Goal: Information Seeking & Learning: Learn about a topic

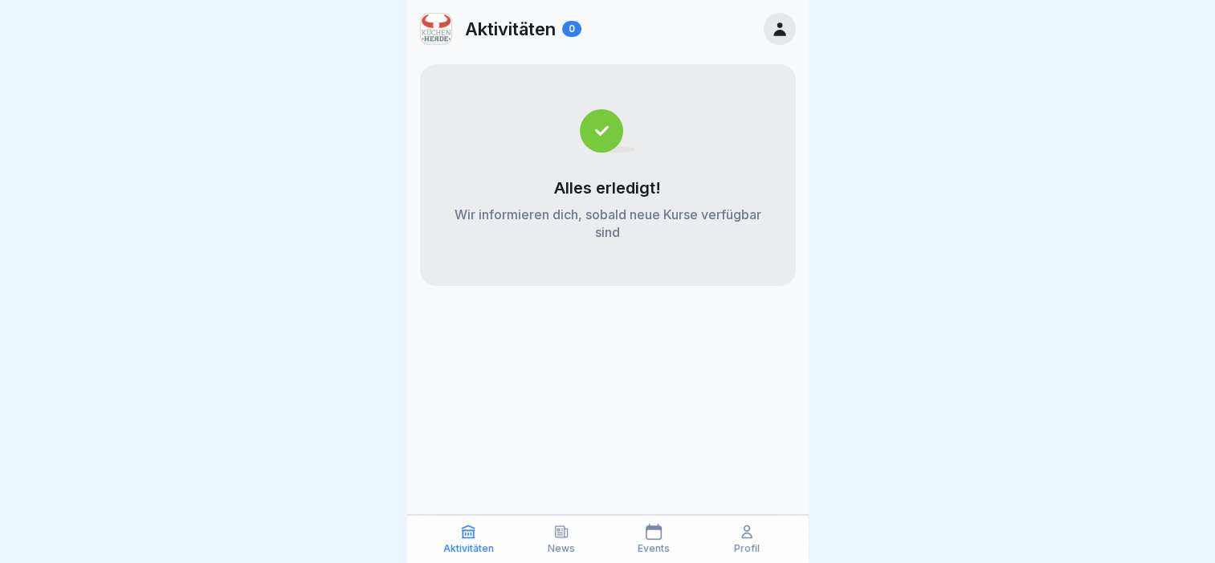
click at [510, 22] on p "Aktivitäten" at bounding box center [510, 28] width 91 height 21
click at [555, 544] on p "News" at bounding box center [561, 548] width 27 height 11
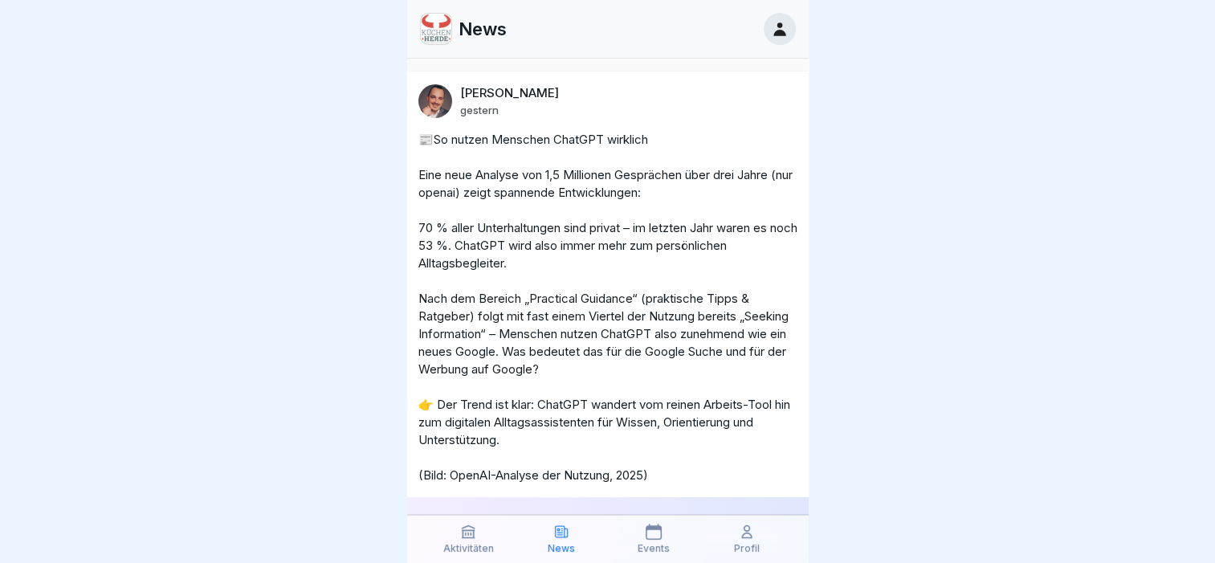
click at [567, 536] on icon at bounding box center [561, 531] width 12 height 11
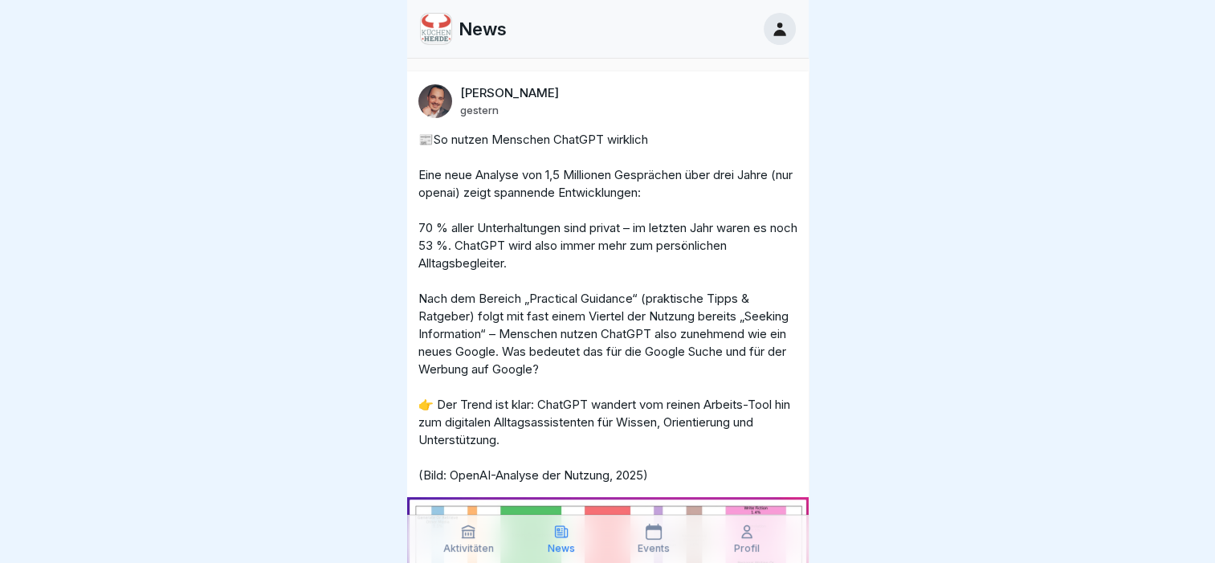
click at [476, 547] on p "Aktivitäten" at bounding box center [468, 548] width 51 height 11
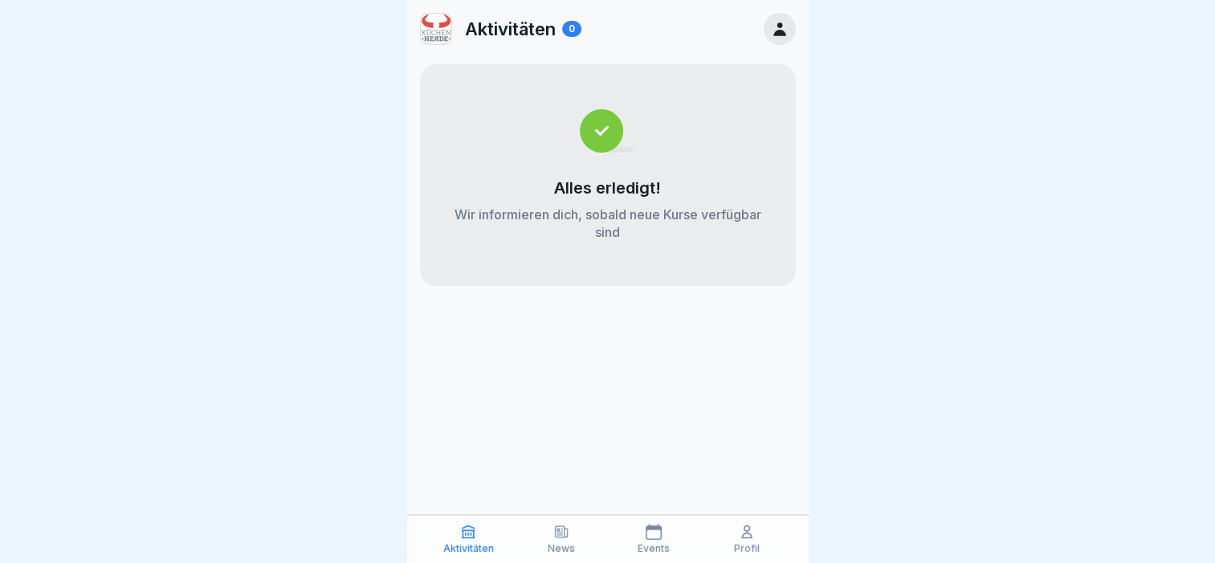
click at [752, 545] on p "Profil" at bounding box center [747, 548] width 26 height 11
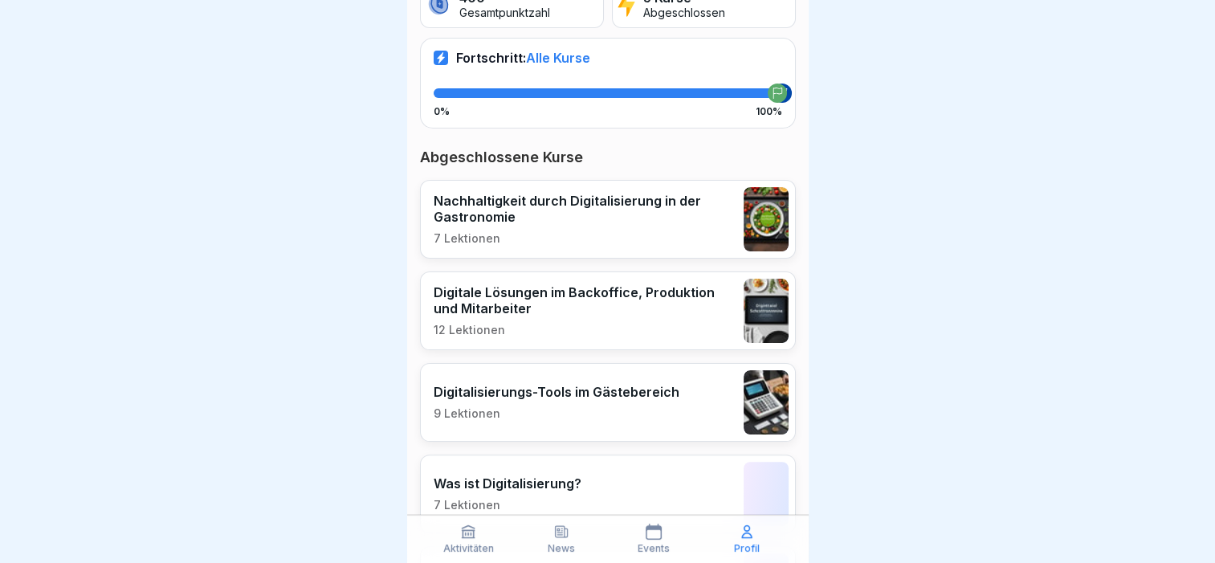
scroll to position [321, 0]
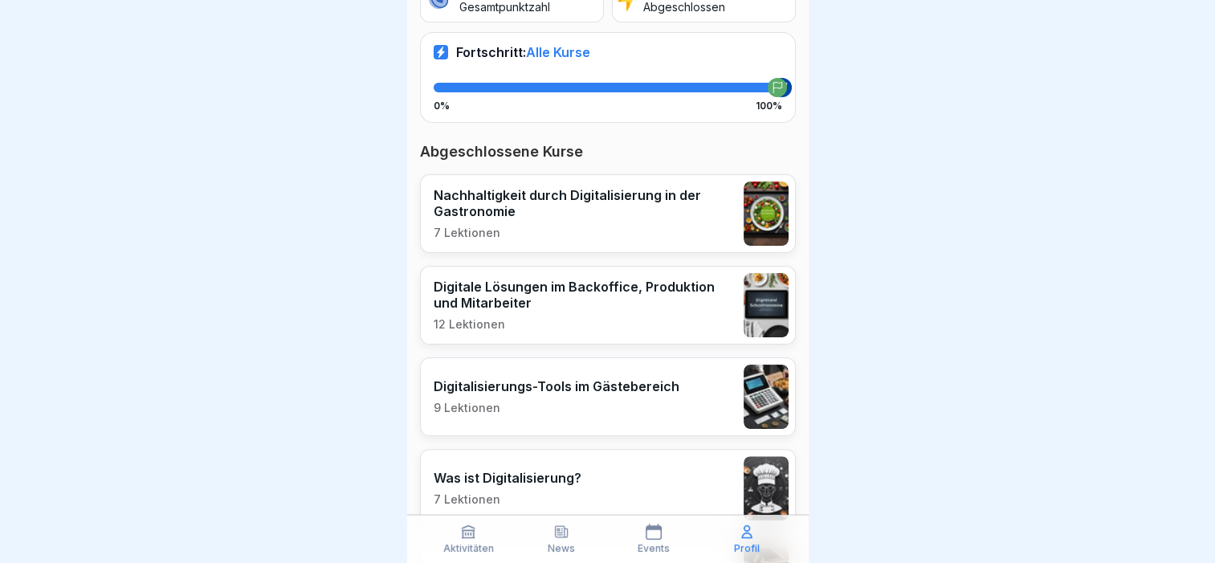
click at [553, 187] on p "Nachhaltigkeit durch Digitalisierung in der Gastronomie" at bounding box center [585, 203] width 302 height 32
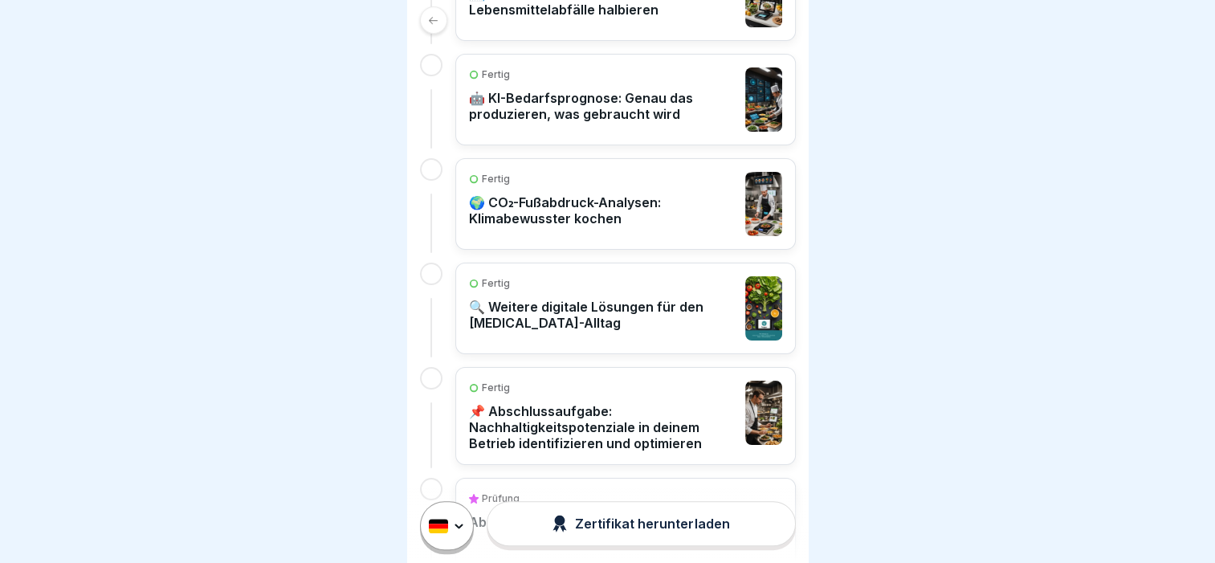
scroll to position [803, 0]
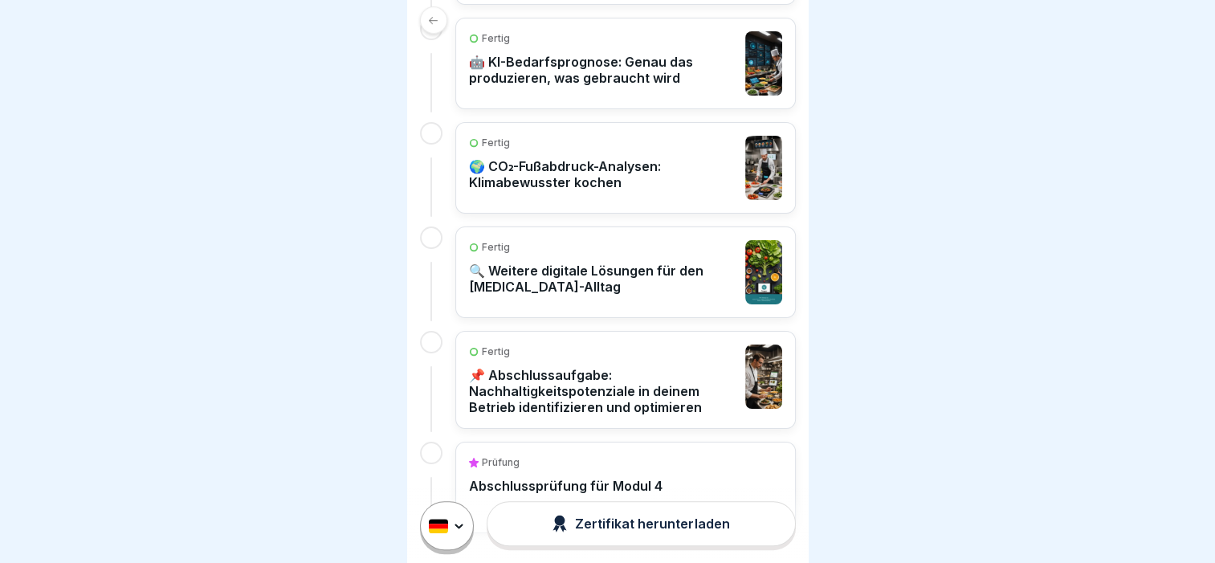
click at [512, 263] on p "🔍 Weitere digitale Lösungen für den [MEDICAL_DATA]-Alltag" at bounding box center [603, 279] width 268 height 32
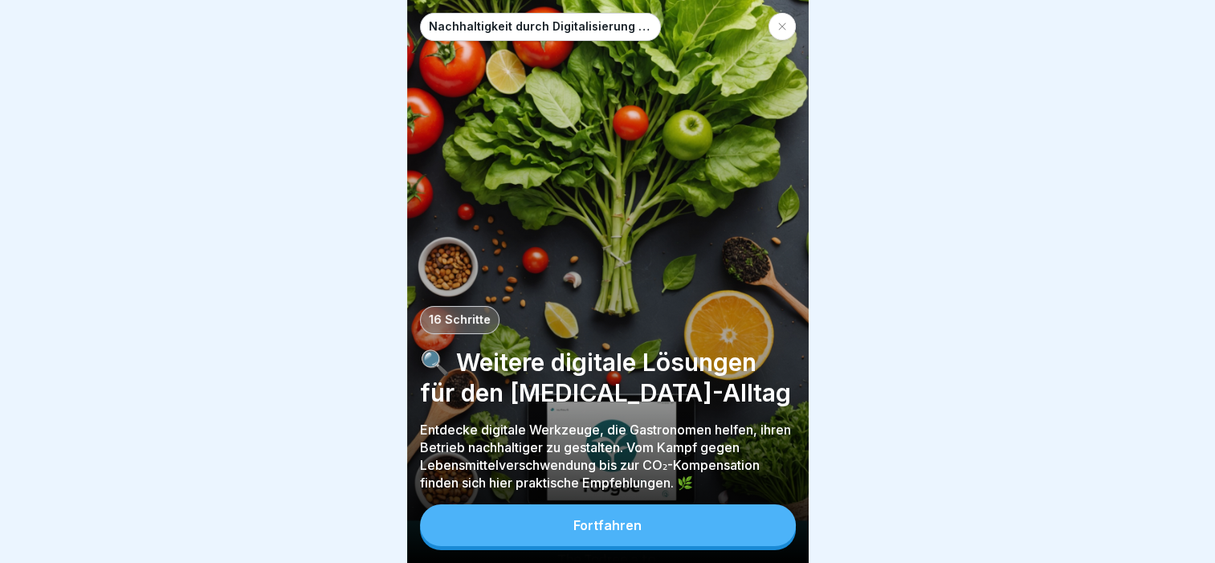
scroll to position [12, 0]
click at [630, 527] on div "Fortfahren" at bounding box center [607, 525] width 68 height 14
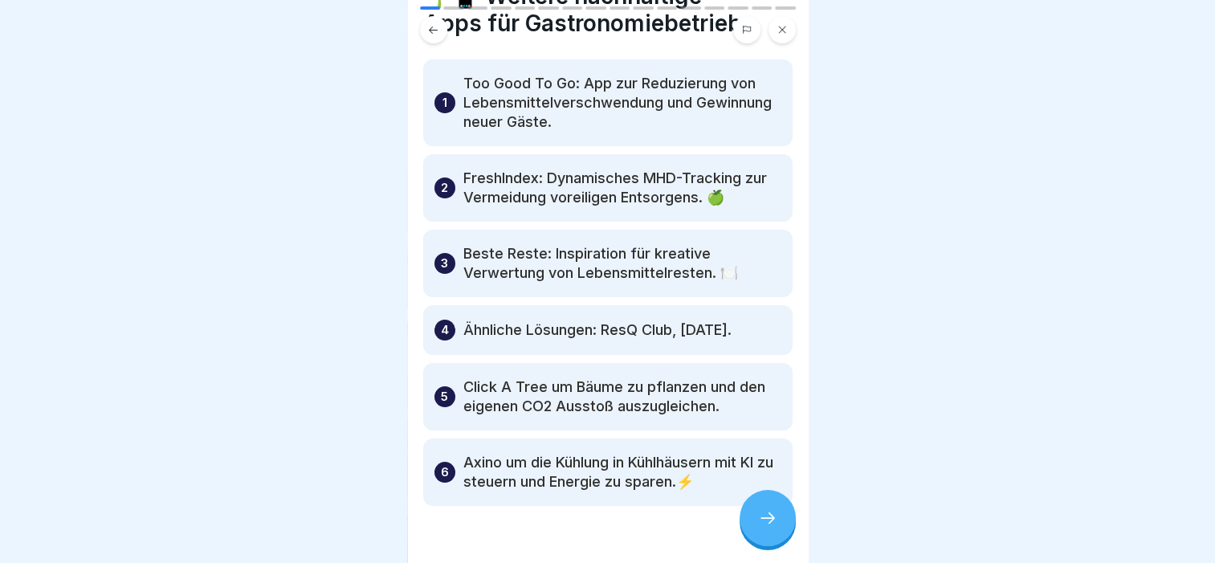
scroll to position [120, 0]
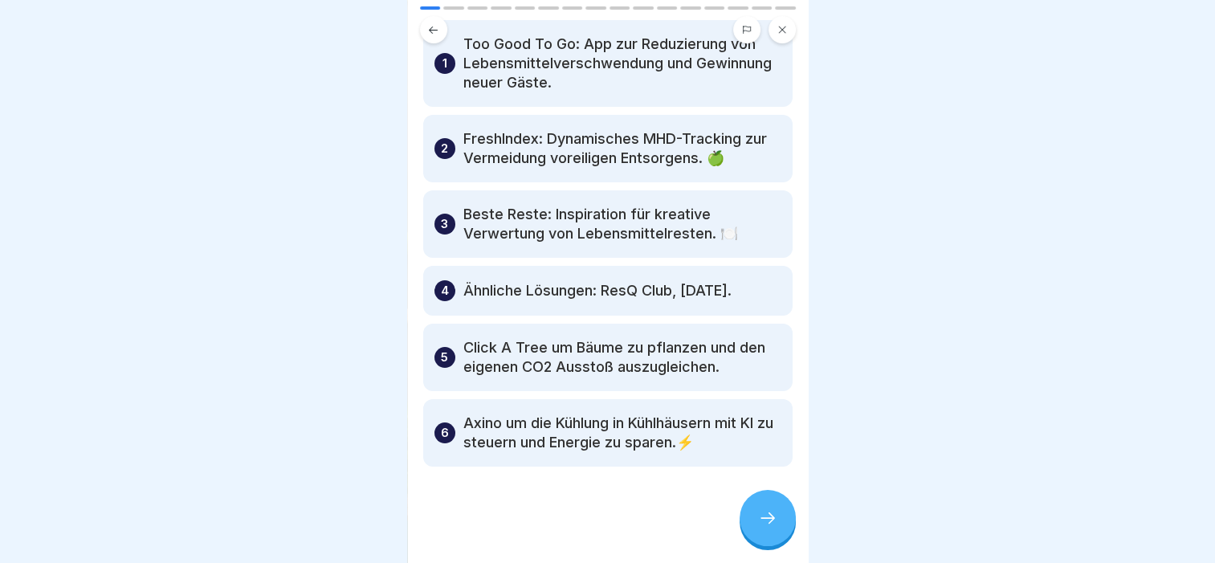
click at [767, 510] on icon at bounding box center [767, 517] width 19 height 19
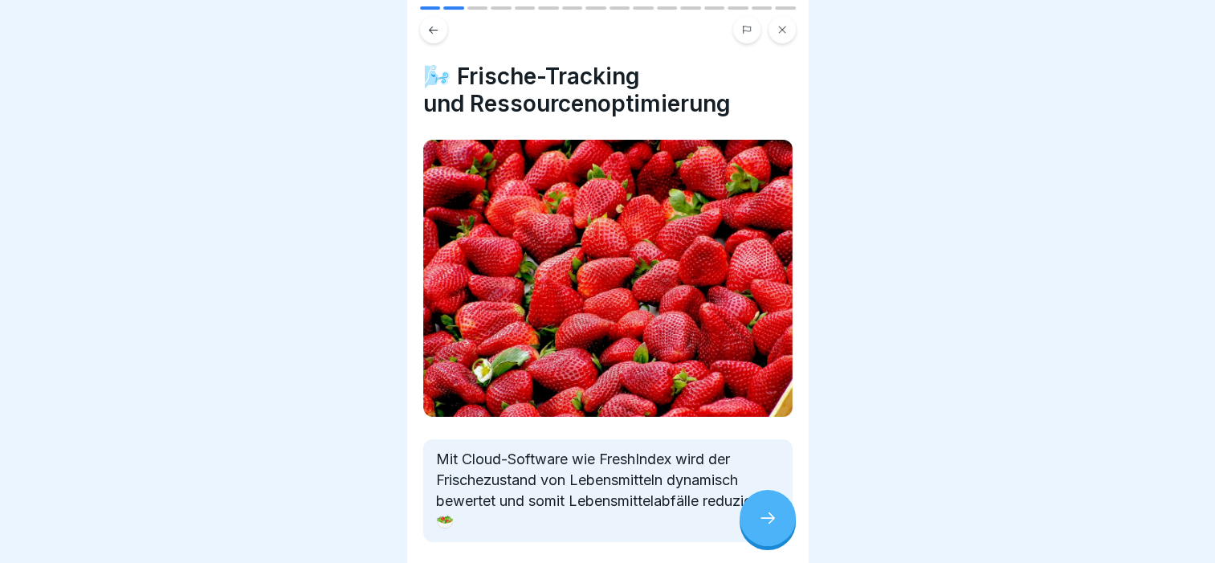
click at [767, 510] on icon at bounding box center [767, 517] width 19 height 19
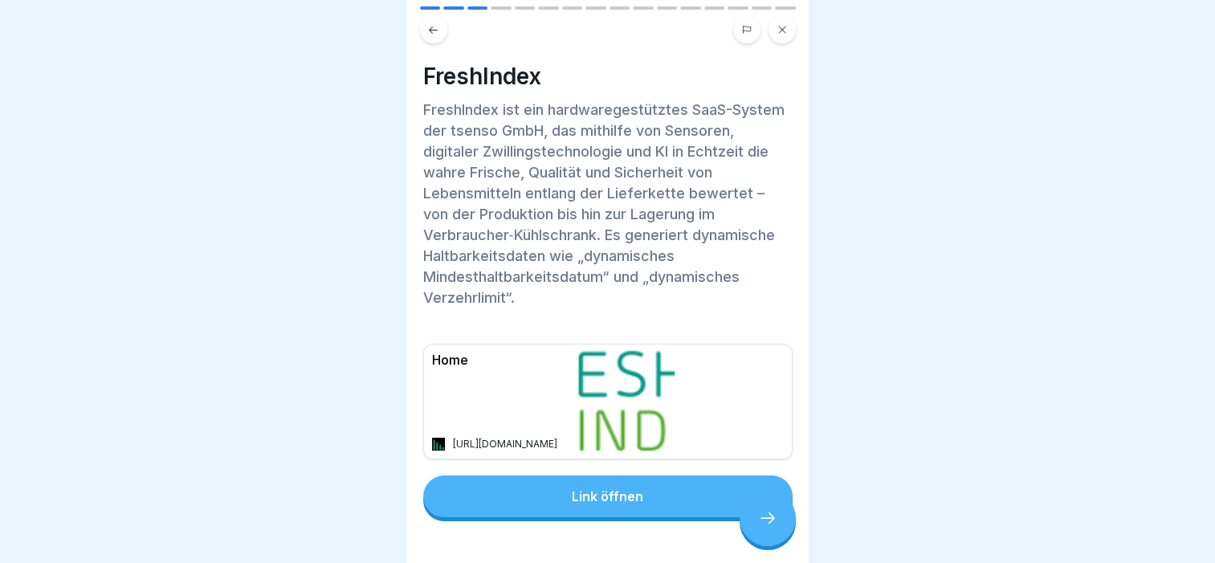
click at [767, 510] on icon at bounding box center [767, 517] width 19 height 19
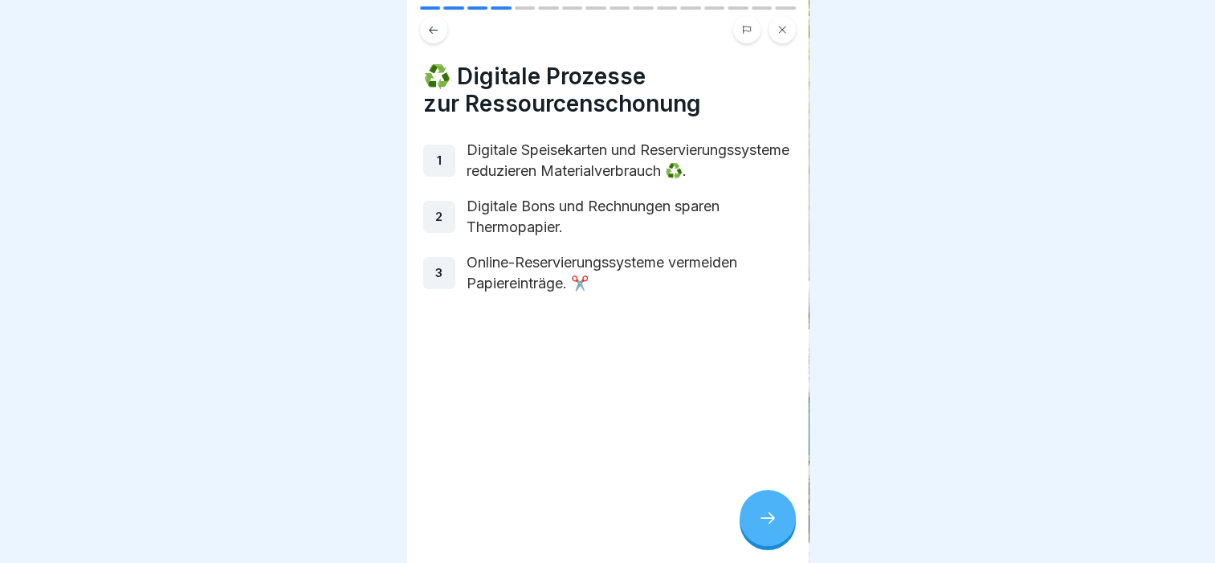
click at [437, 24] on icon at bounding box center [433, 30] width 12 height 12
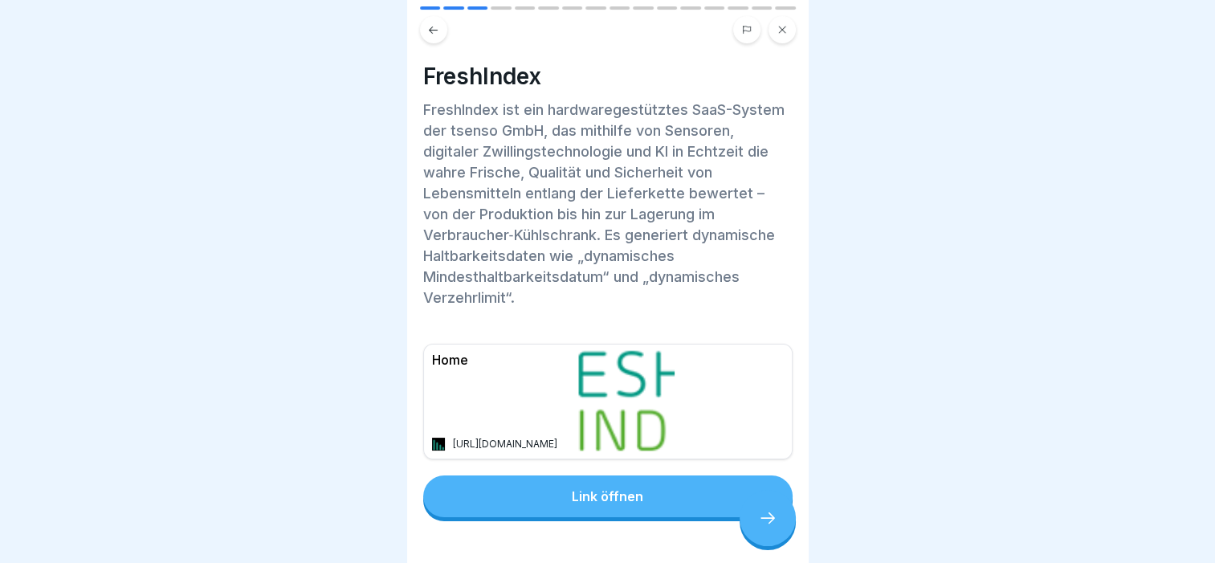
click at [437, 24] on icon at bounding box center [433, 30] width 12 height 12
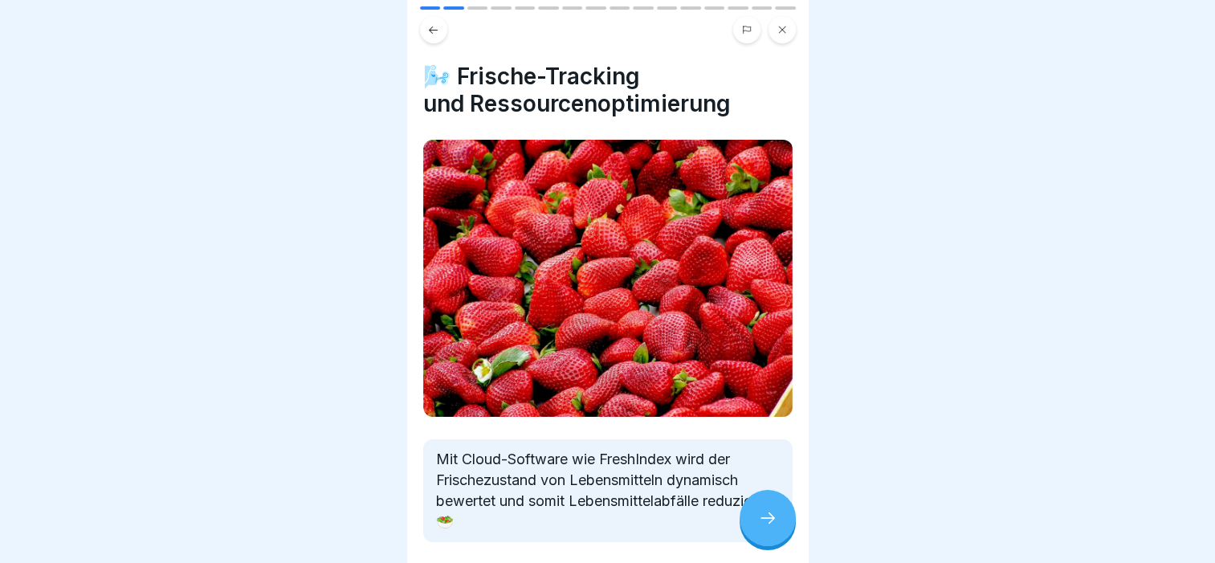
click at [437, 24] on icon at bounding box center [433, 30] width 12 height 12
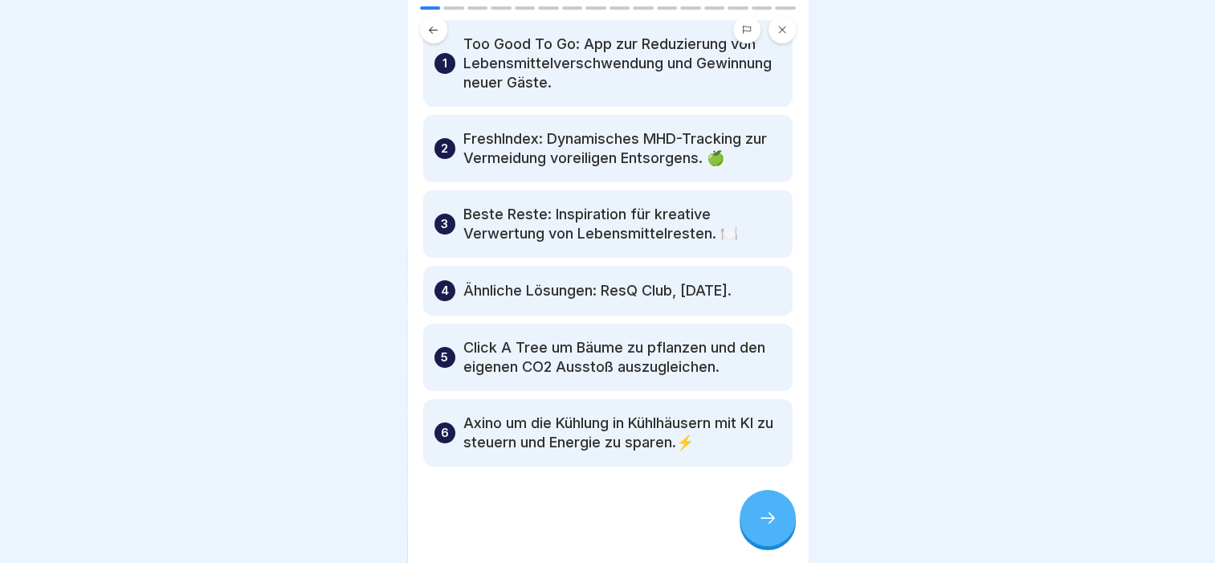
click at [437, 24] on icon at bounding box center [433, 30] width 12 height 12
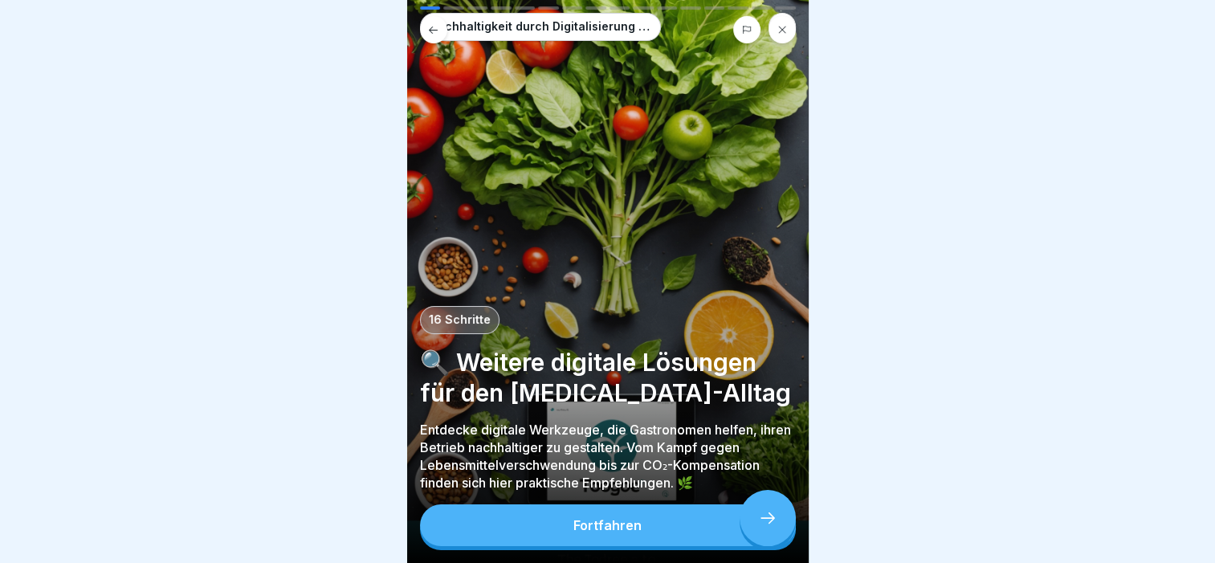
click at [437, 20] on p "Nachhaltigkeit durch Digitalisierung in der Gastronomie" at bounding box center [540, 27] width 223 height 14
click at [782, 24] on icon at bounding box center [782, 27] width 10 height 10
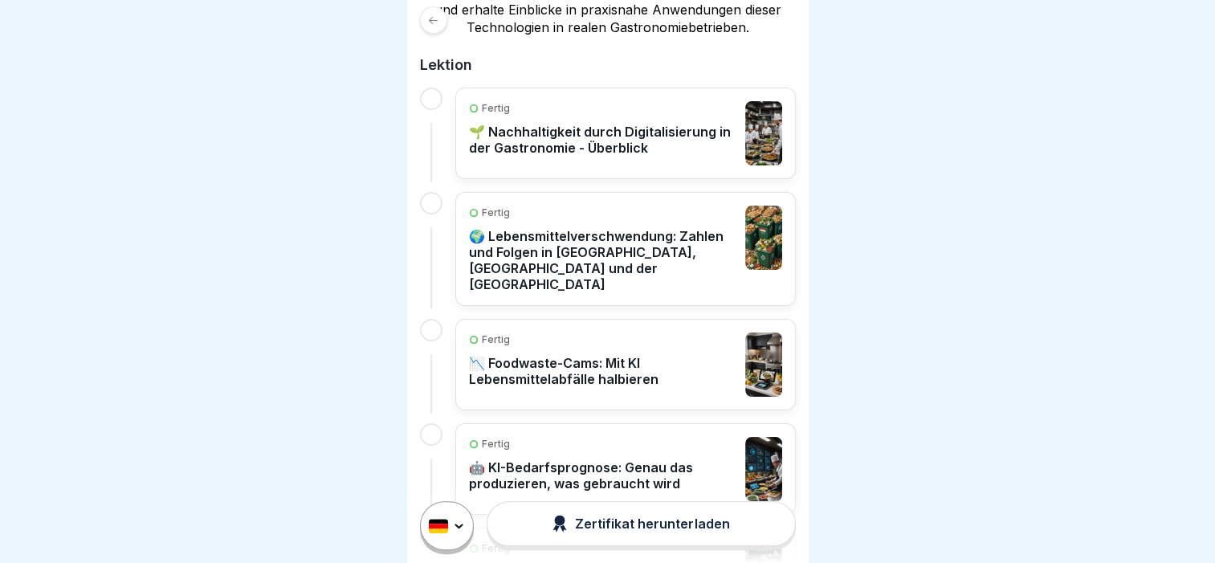
scroll to position [402, 0]
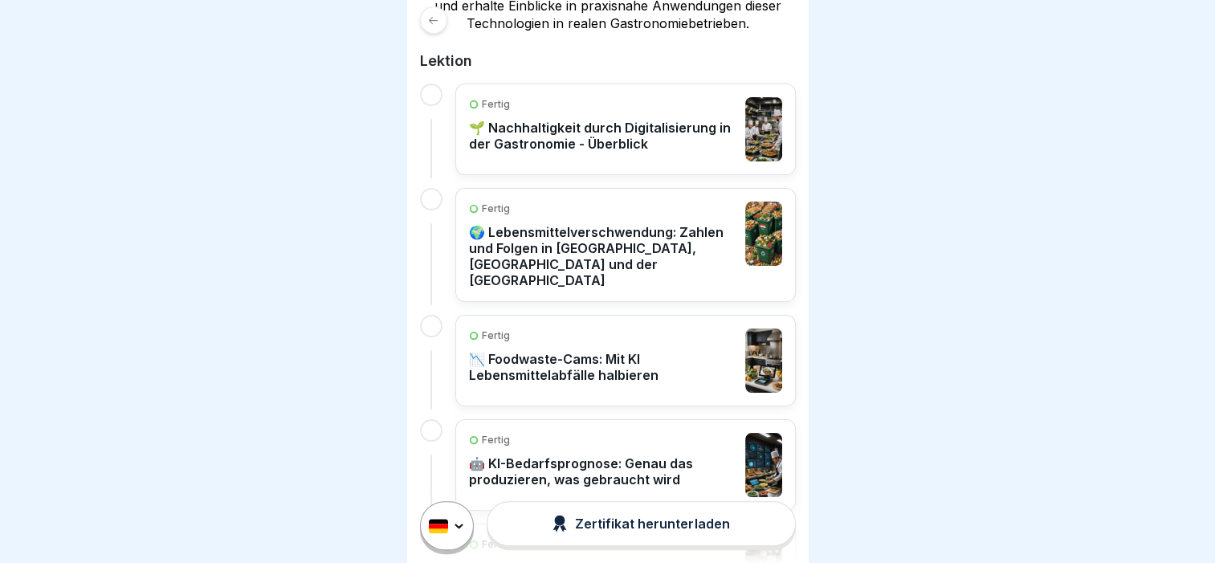
click at [559, 132] on p "🌱 Nachhaltigkeit durch Digitalisierung in der Gastronomie - Überblick" at bounding box center [603, 136] width 268 height 32
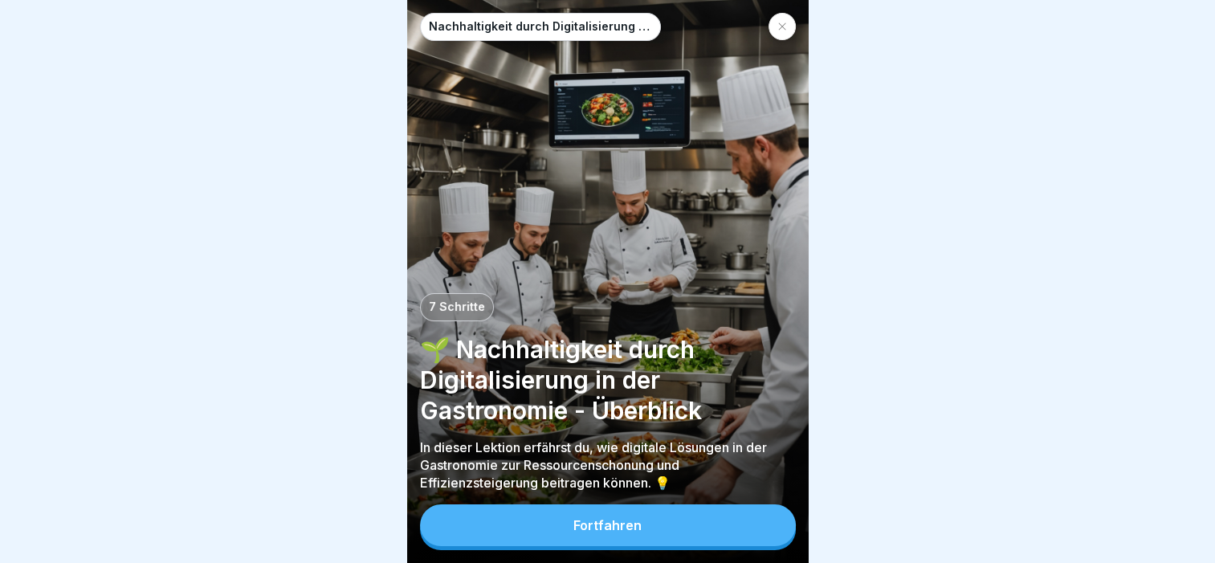
scroll to position [12, 0]
click at [603, 532] on div "Fortfahren" at bounding box center [607, 525] width 68 height 14
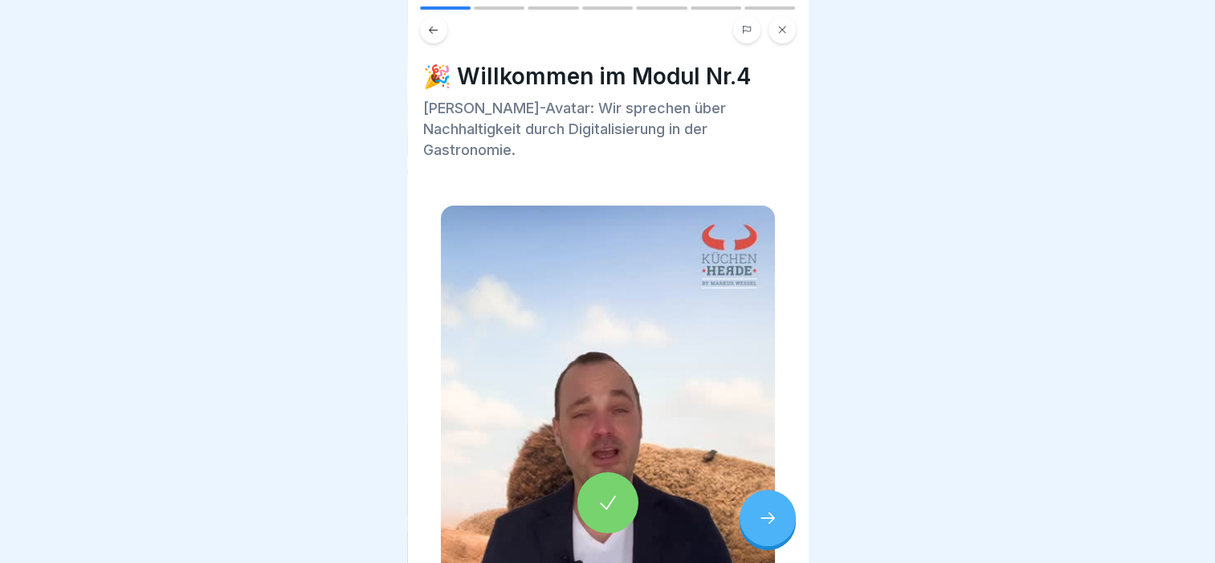
click at [769, 512] on icon at bounding box center [767, 517] width 19 height 19
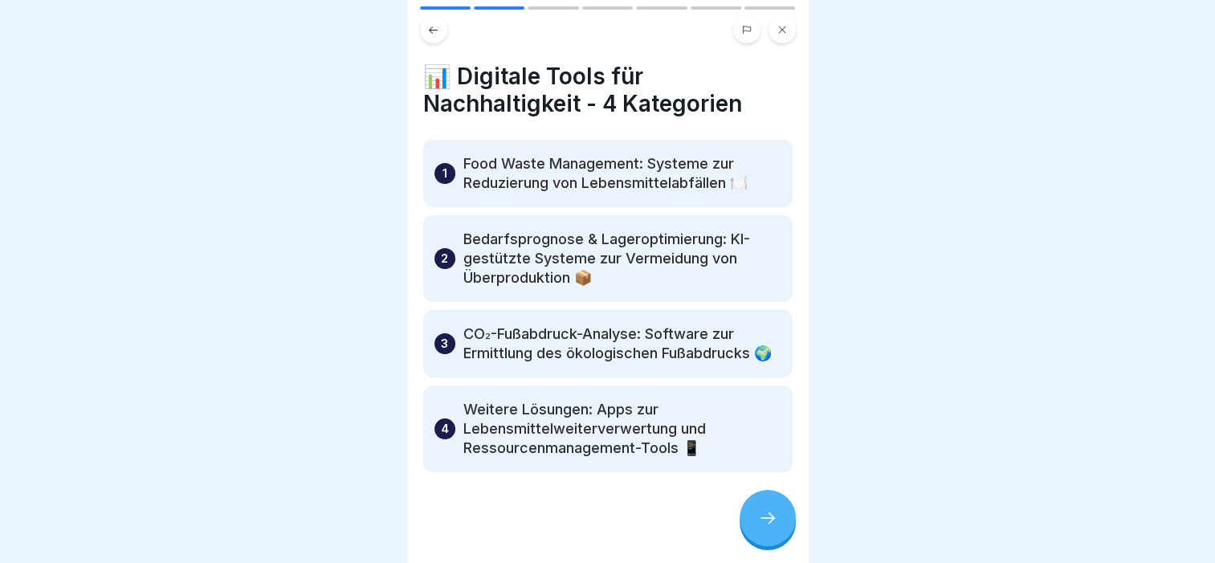
click at [769, 512] on icon at bounding box center [767, 517] width 19 height 19
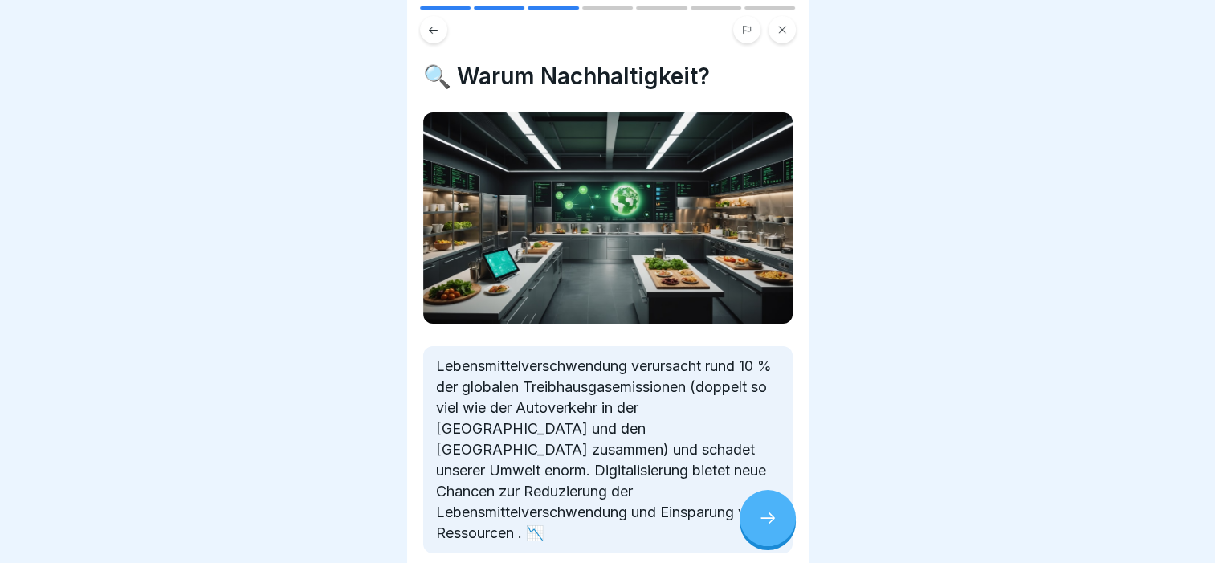
click at [769, 512] on icon at bounding box center [767, 517] width 19 height 19
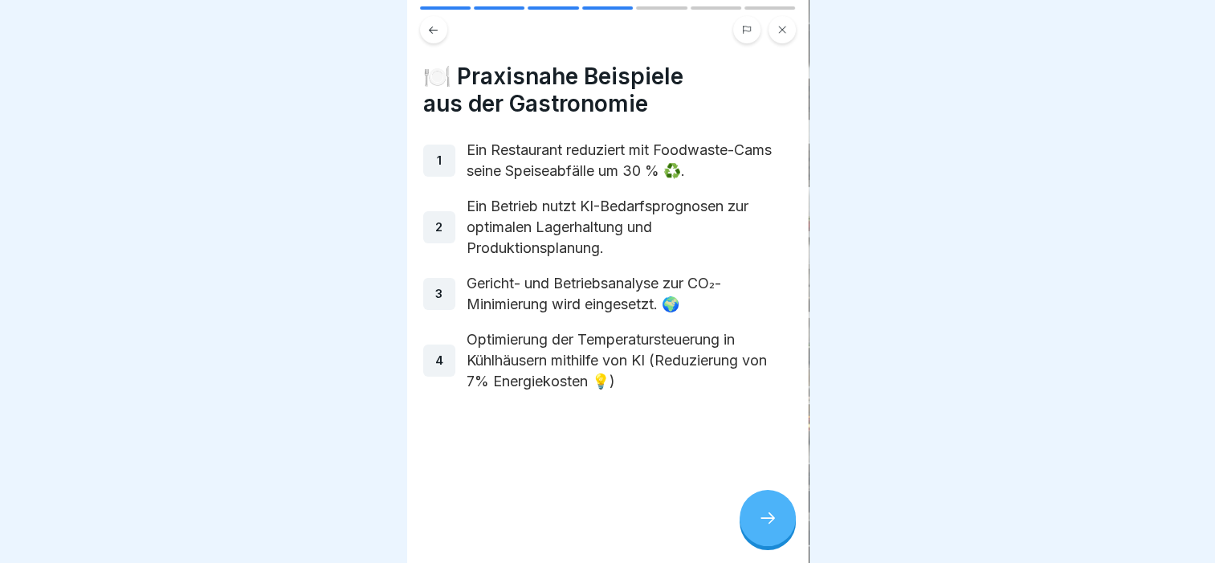
click at [769, 512] on icon at bounding box center [767, 517] width 19 height 19
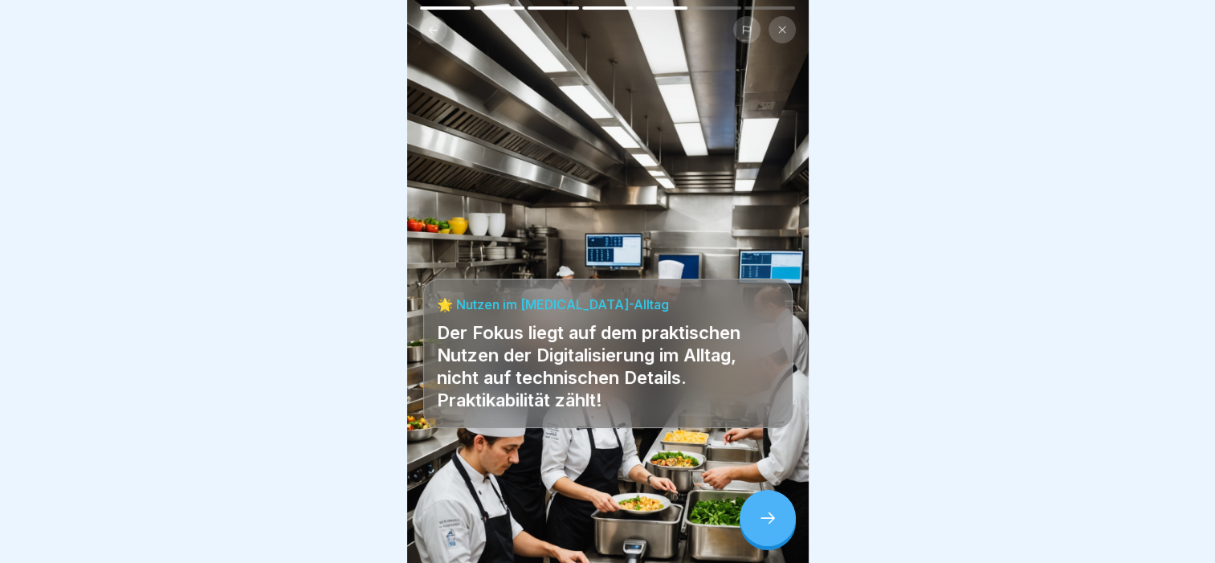
click at [769, 512] on icon at bounding box center [767, 517] width 19 height 19
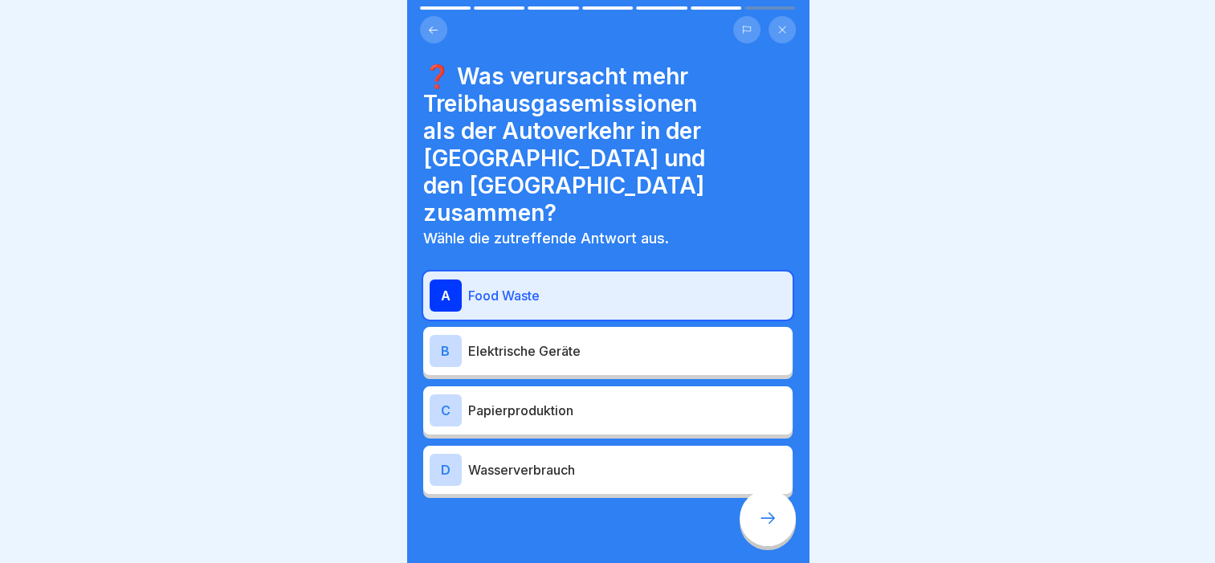
click at [769, 512] on icon at bounding box center [767, 517] width 19 height 19
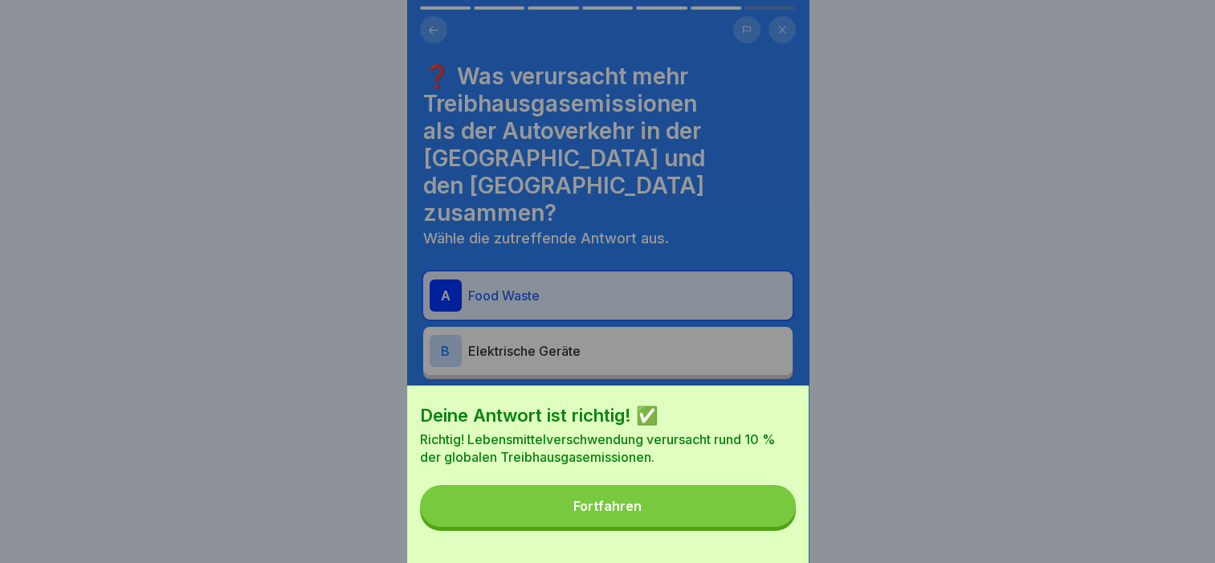
click at [750, 521] on button "Fortfahren" at bounding box center [608, 506] width 376 height 42
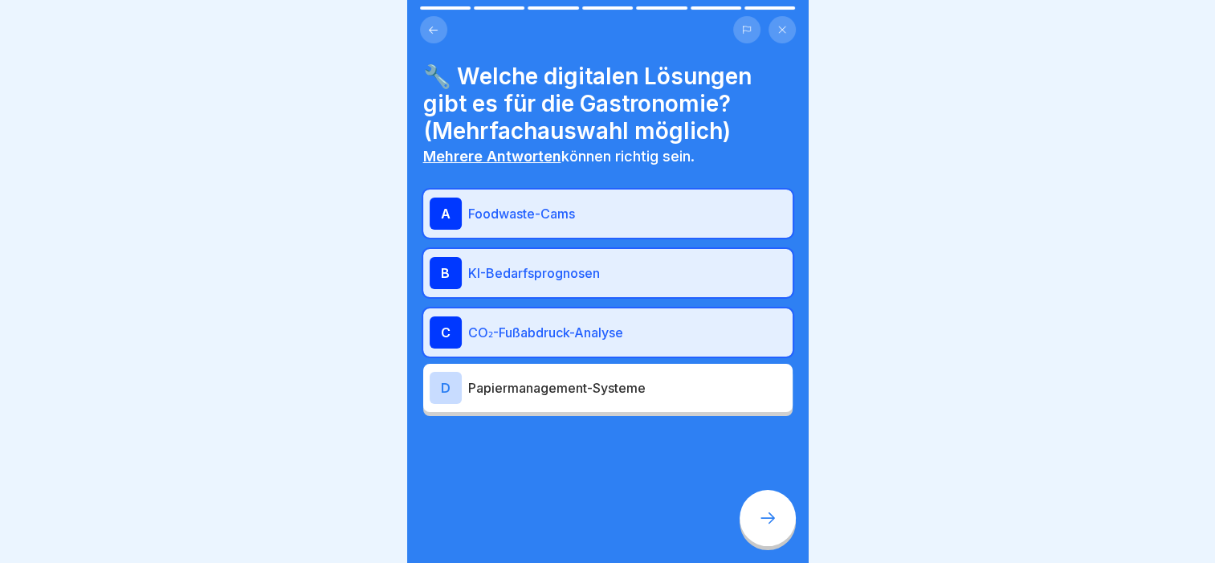
click at [758, 510] on icon at bounding box center [767, 517] width 19 height 19
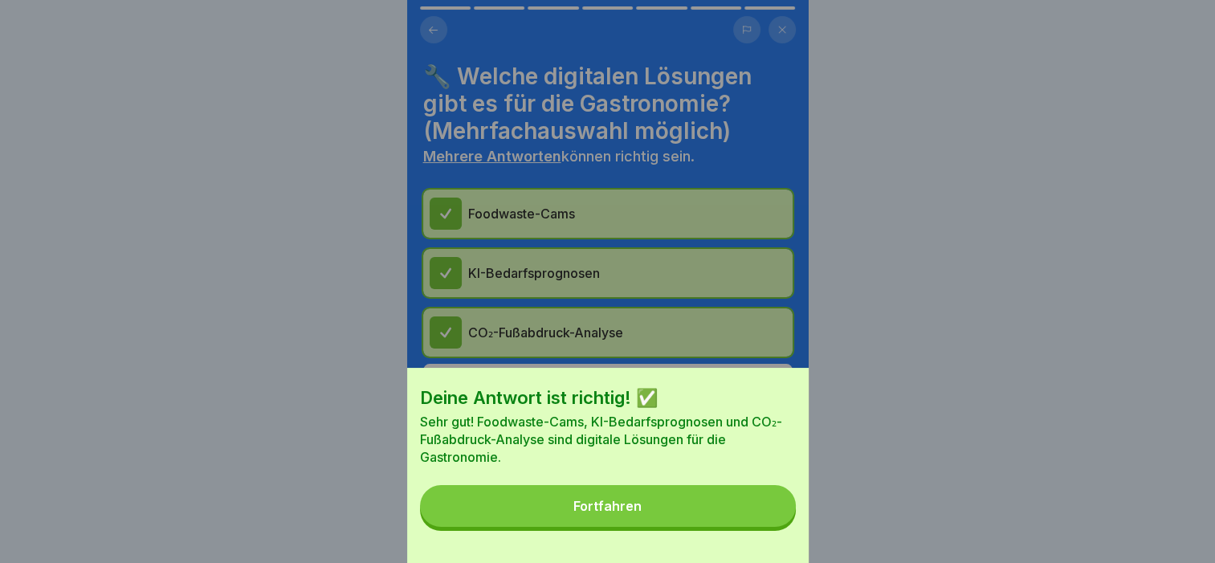
click at [649, 516] on button "Fortfahren" at bounding box center [608, 506] width 376 height 42
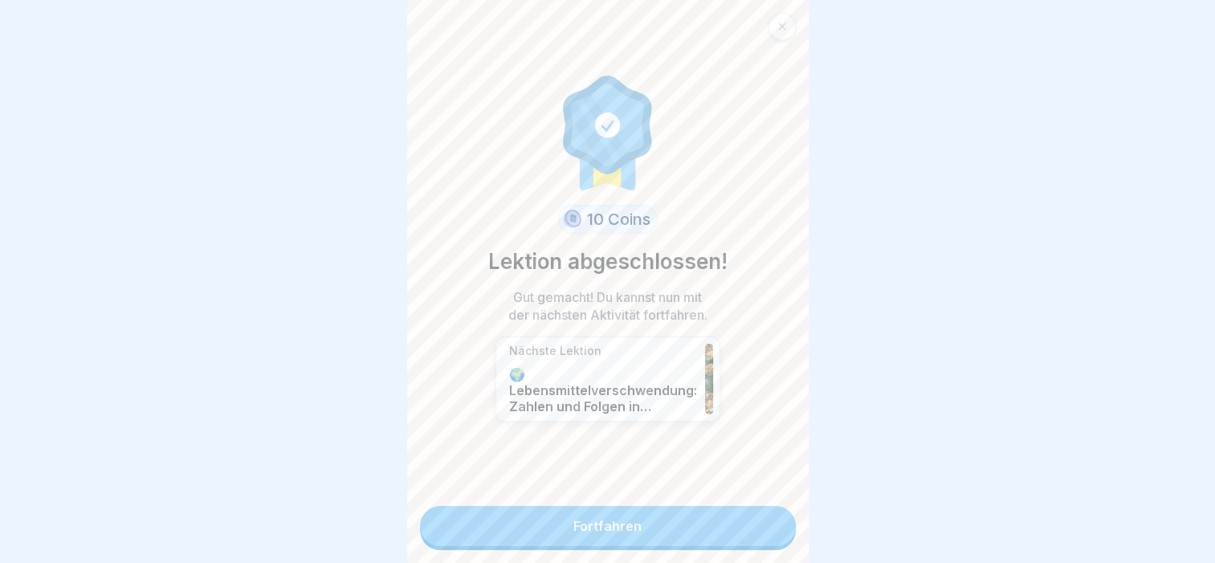
click at [782, 22] on icon at bounding box center [782, 27] width 10 height 10
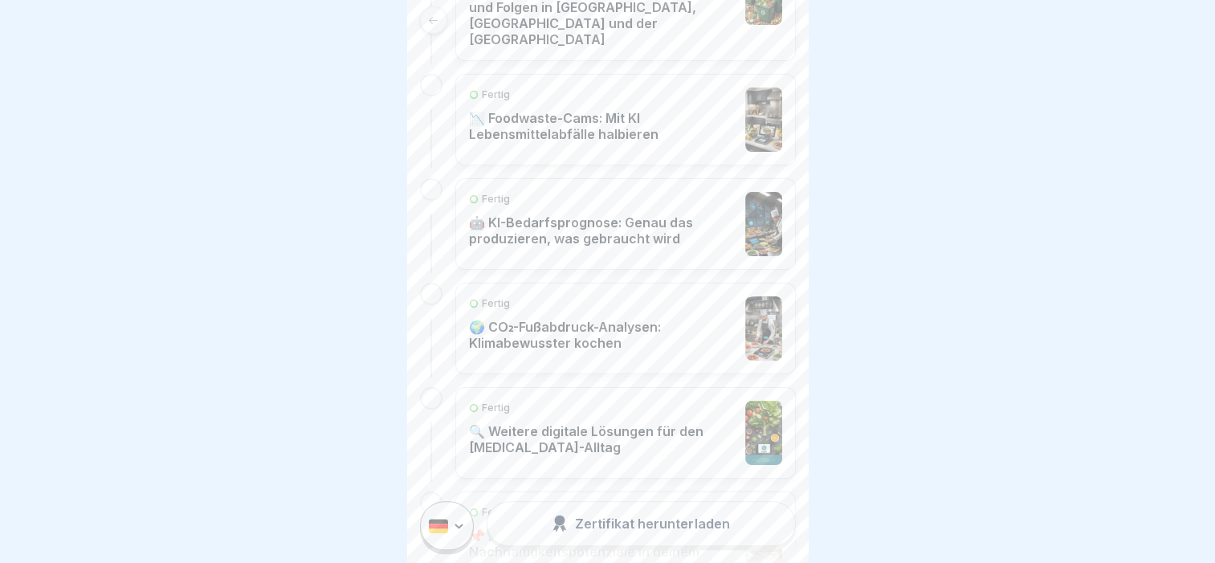
scroll to position [562, 0]
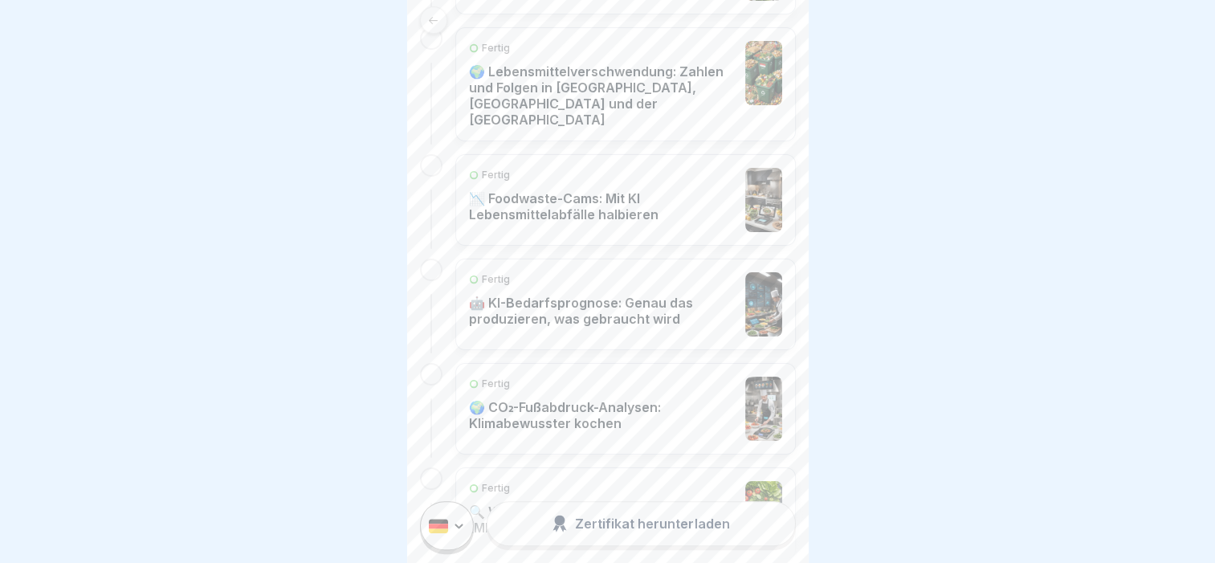
click at [604, 196] on p "📉 Foodwaste-Cams: Mit KI Lebensmittelabfälle halbieren" at bounding box center [603, 206] width 268 height 32
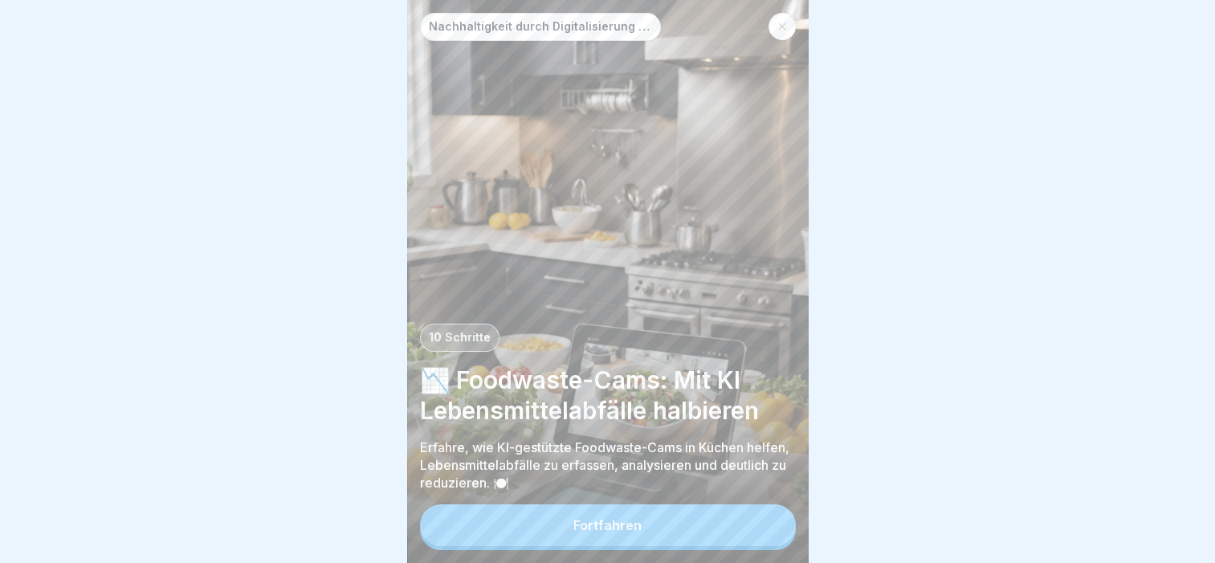
scroll to position [12, 0]
click at [787, 17] on div at bounding box center [781, 26] width 27 height 27
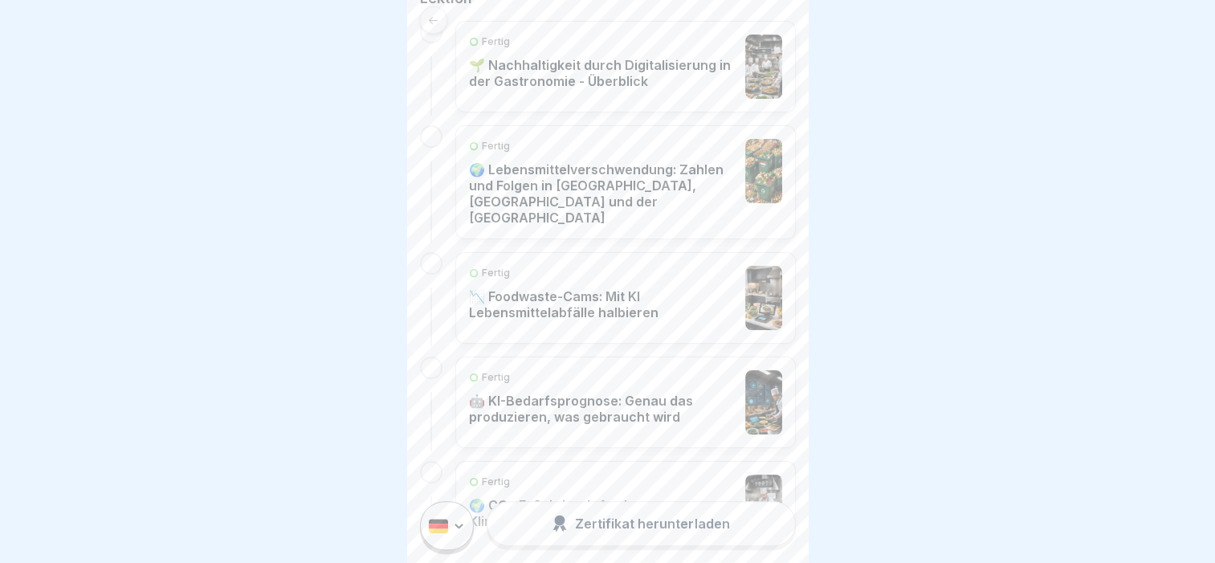
scroll to position [482, 0]
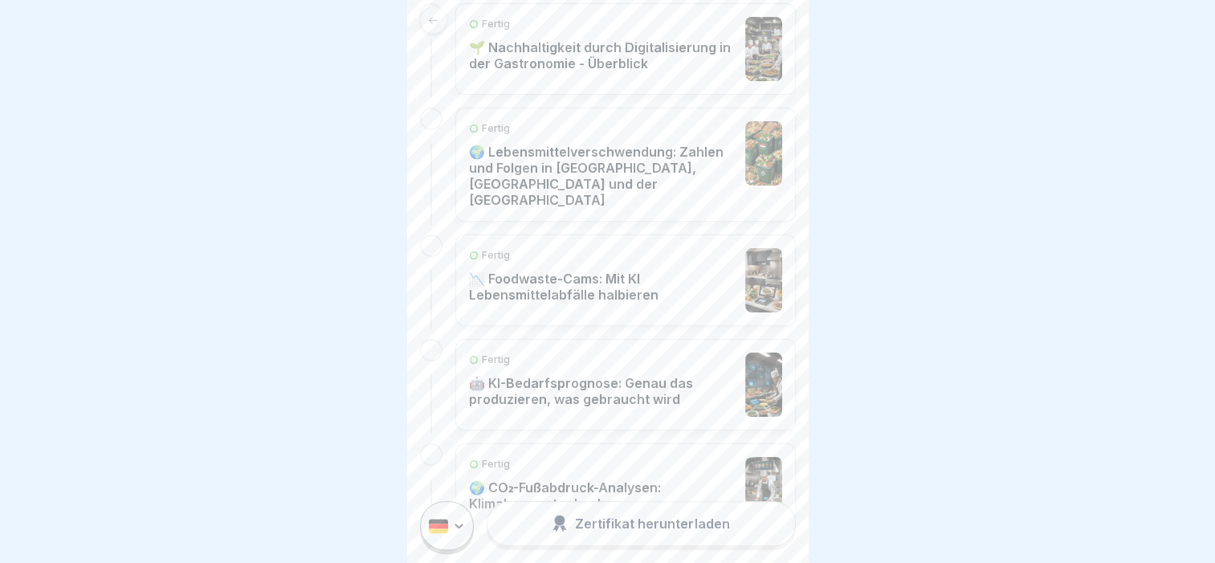
click at [628, 375] on p "🤖 KI-Bedarfsprognose: Genau das produzieren, was gebraucht wird" at bounding box center [603, 391] width 268 height 32
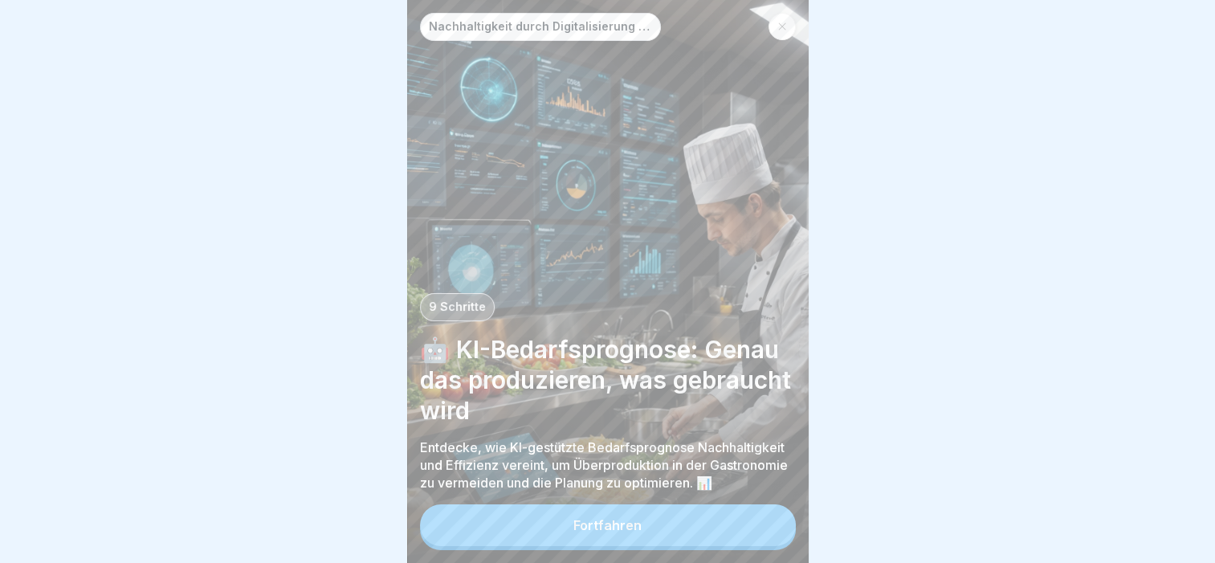
scroll to position [12, 0]
click at [694, 524] on button "Fortfahren" at bounding box center [608, 525] width 376 height 42
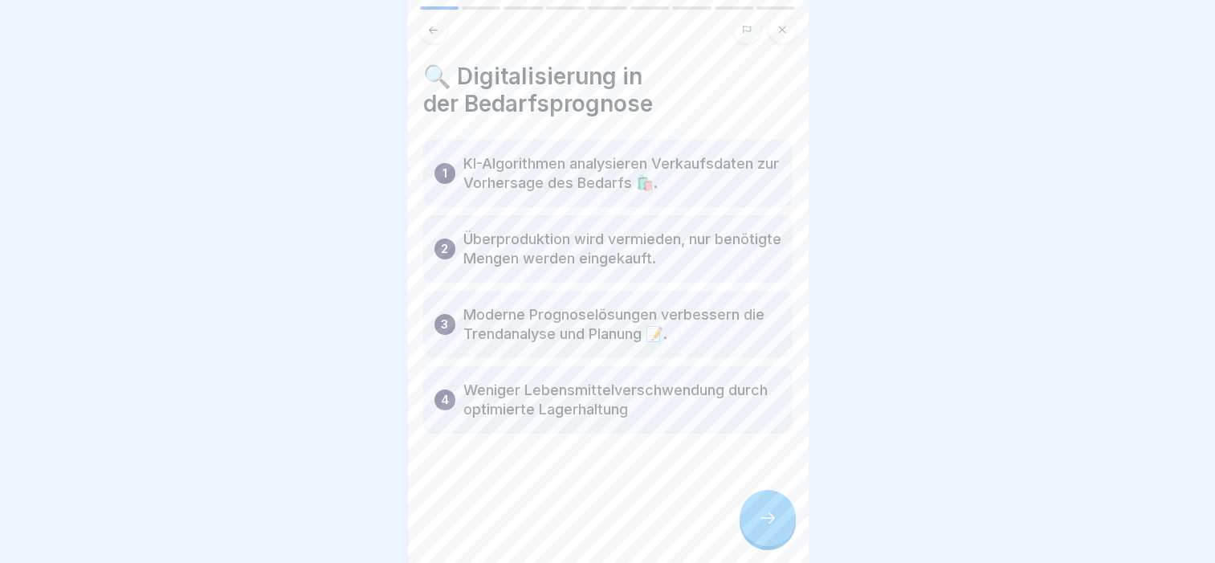
click at [786, 526] on div at bounding box center [768, 518] width 56 height 56
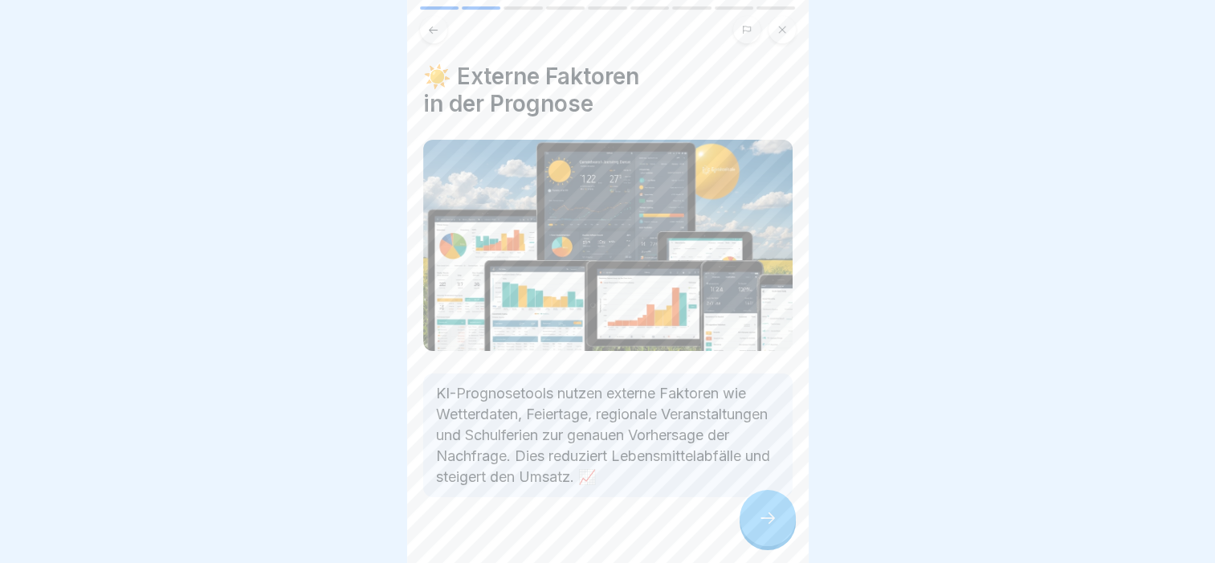
click at [781, 523] on div at bounding box center [768, 518] width 56 height 56
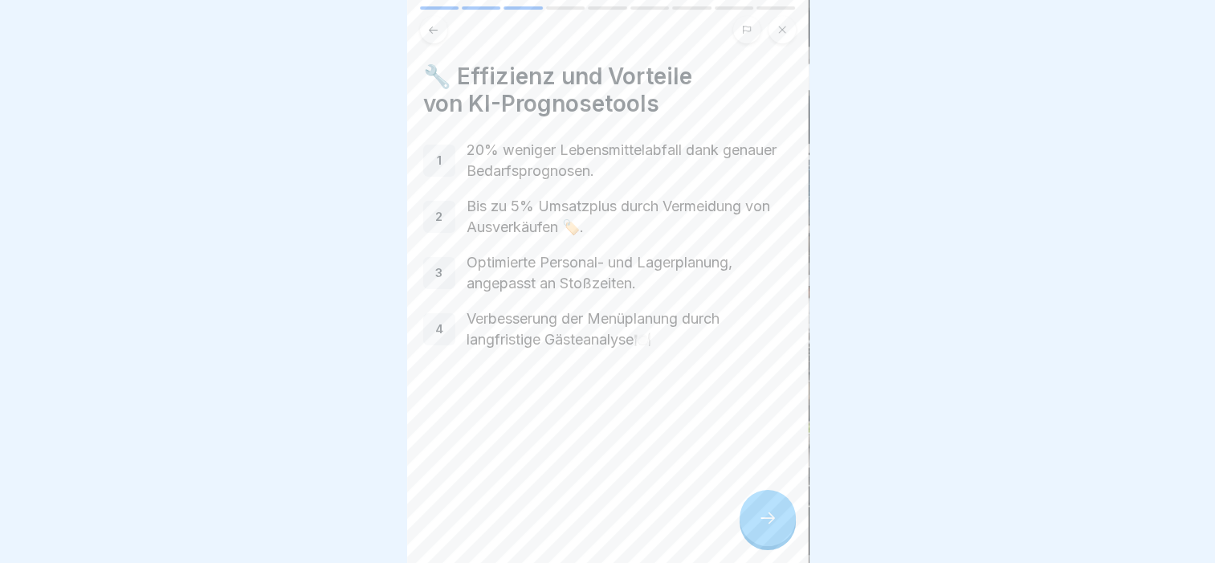
click at [781, 523] on div at bounding box center [768, 518] width 56 height 56
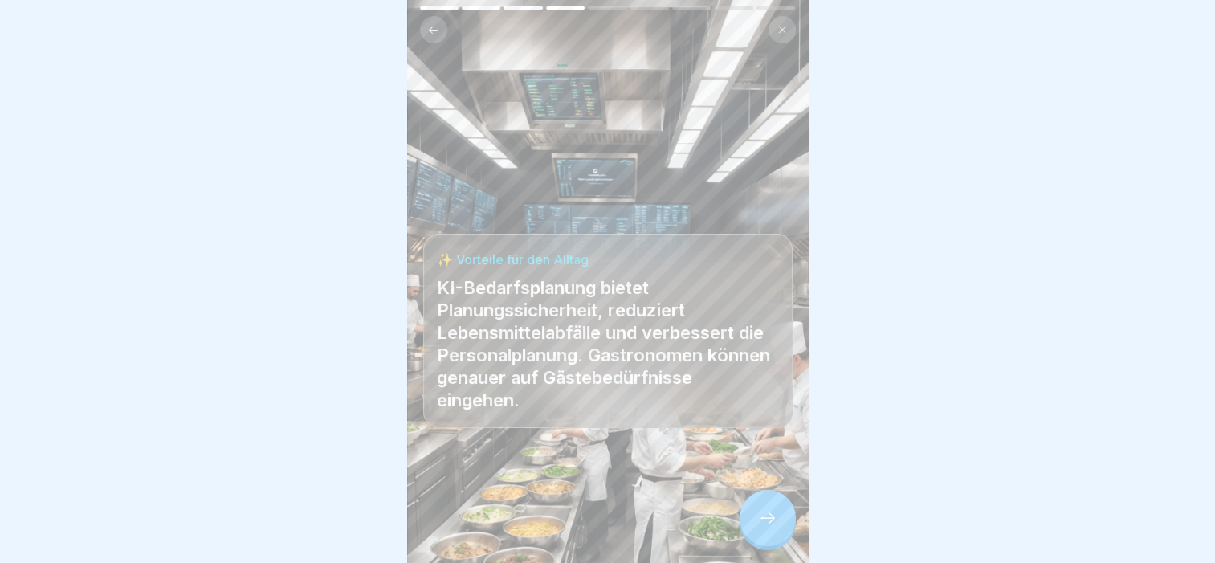
click at [781, 523] on div at bounding box center [768, 518] width 56 height 56
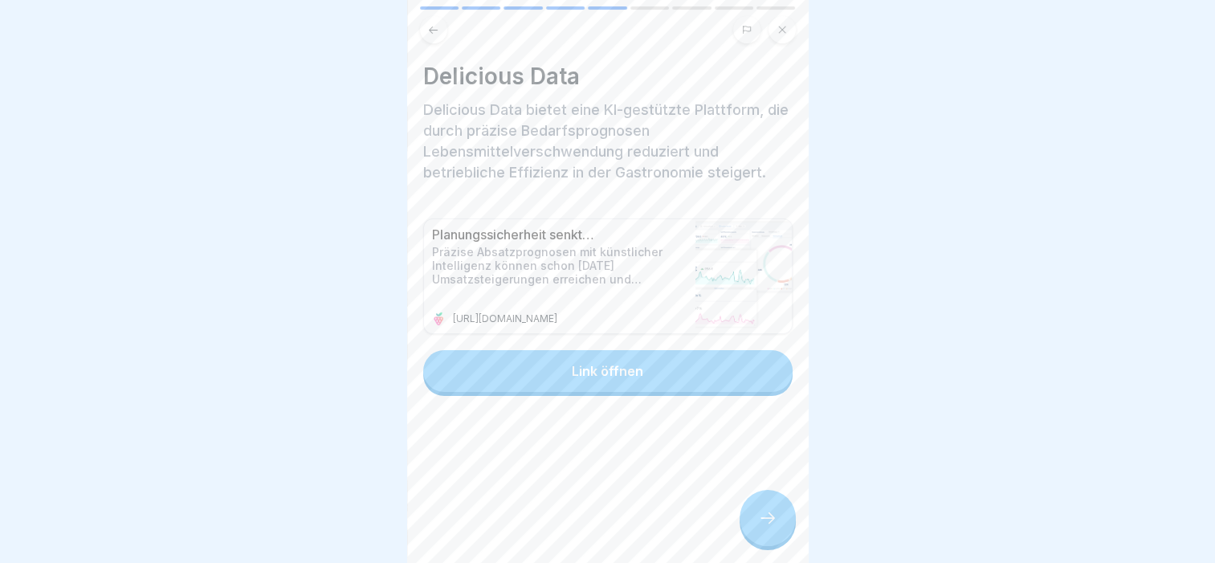
click at [781, 523] on div at bounding box center [768, 518] width 56 height 56
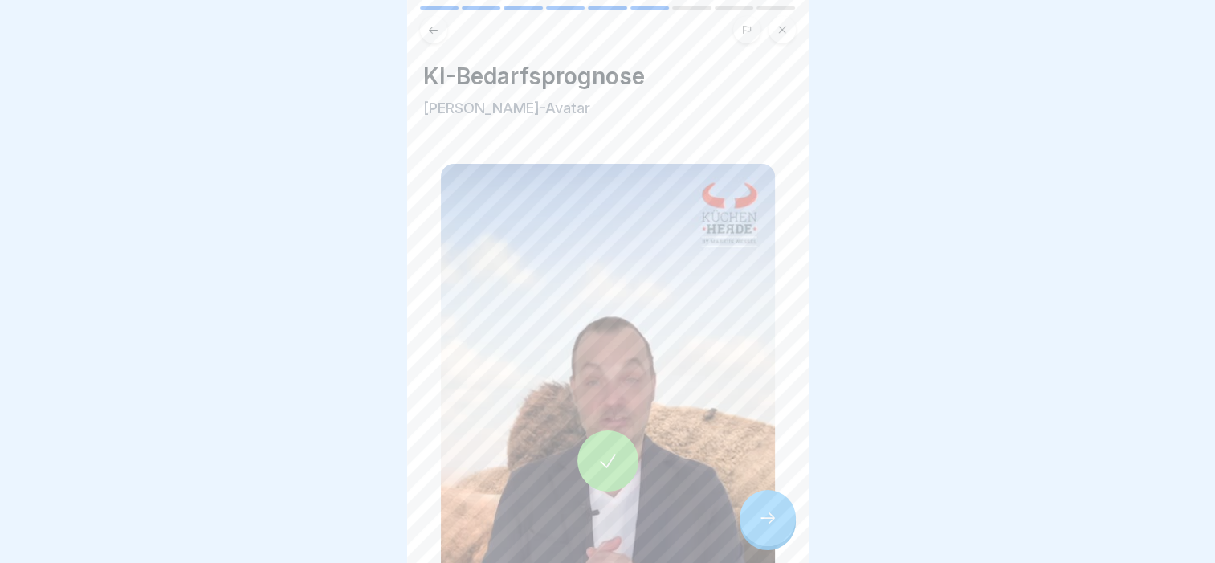
click at [781, 523] on div at bounding box center [768, 518] width 56 height 56
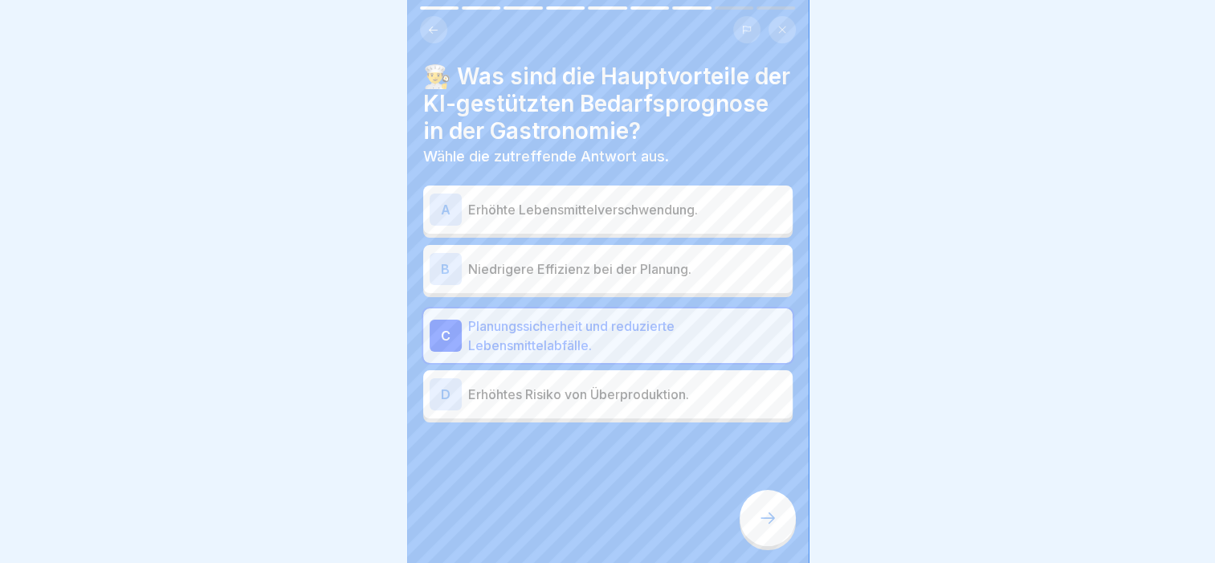
click at [783, 25] on icon at bounding box center [782, 30] width 10 height 10
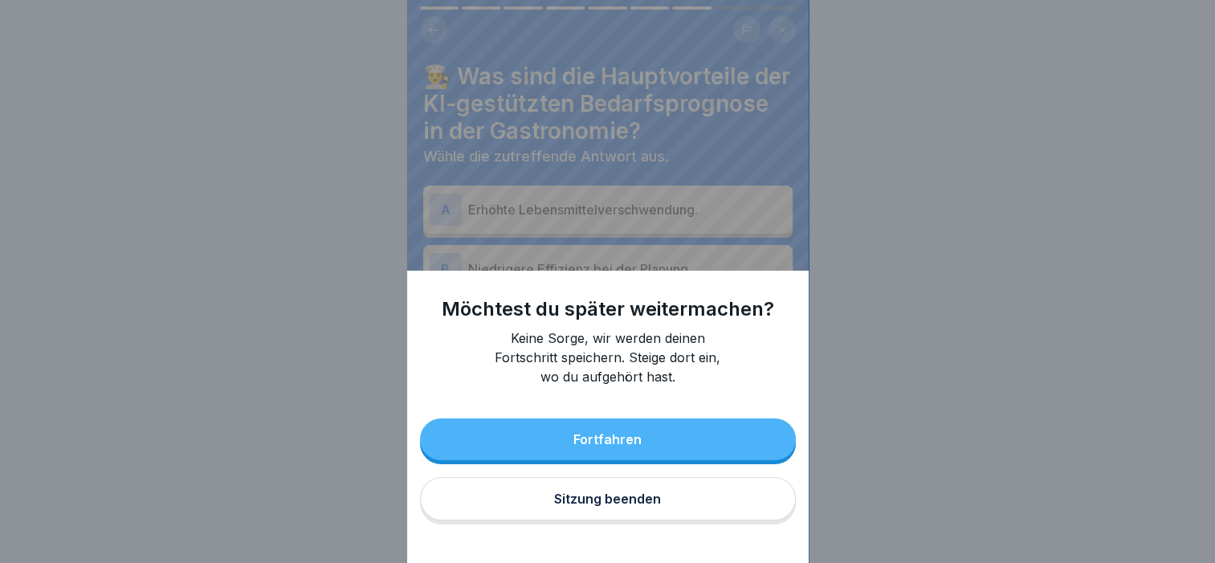
click at [611, 520] on button "Sitzung beenden" at bounding box center [608, 498] width 376 height 43
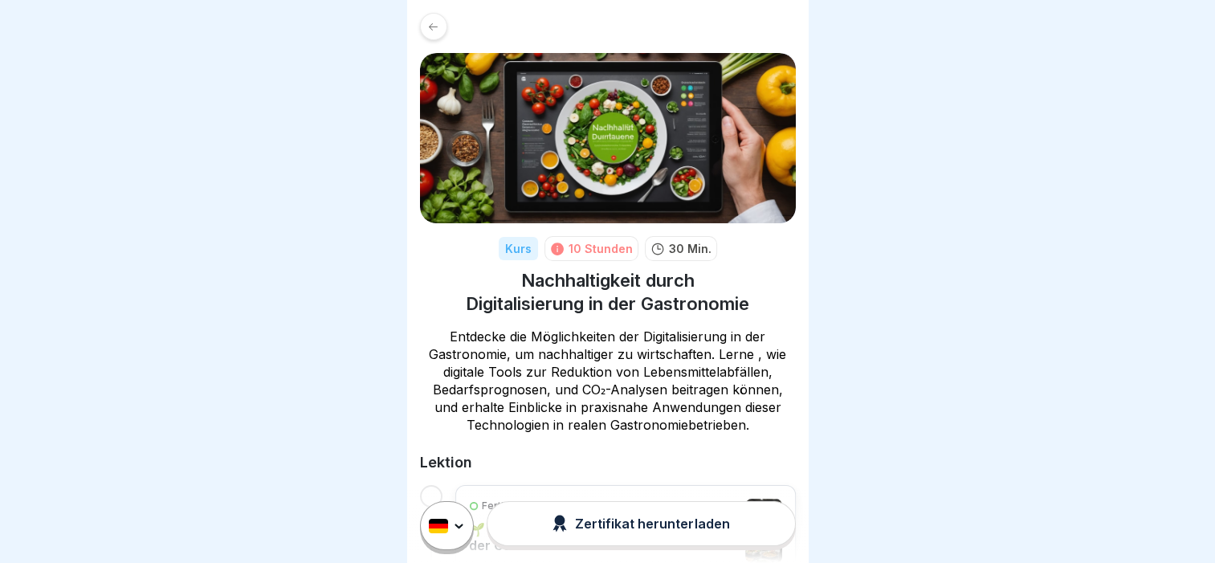
scroll to position [321, 0]
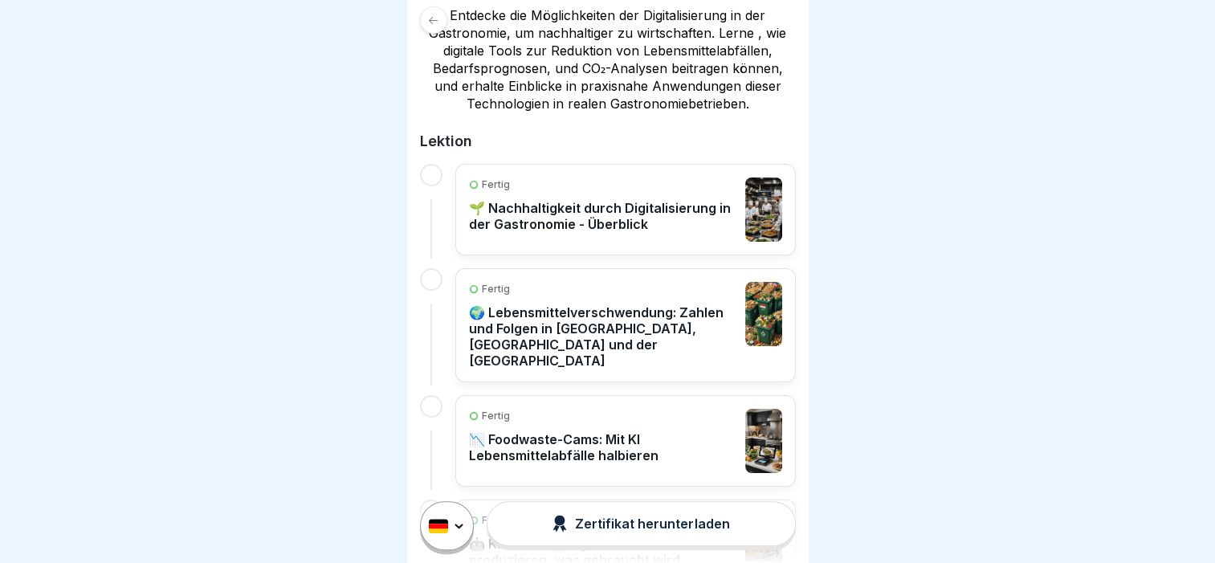
click at [608, 318] on p "🌍 Lebensmittelverschwendung: Zahlen und Folgen in [GEOGRAPHIC_DATA], [GEOGRAPHI…" at bounding box center [603, 336] width 268 height 64
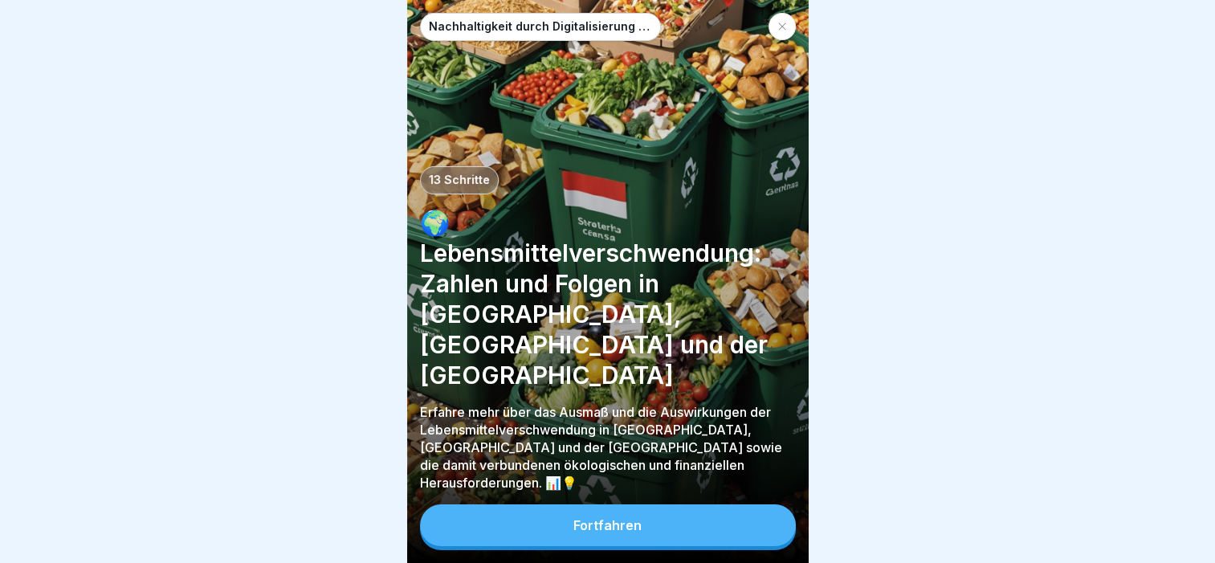
scroll to position [12, 0]
click at [778, 22] on icon at bounding box center [782, 27] width 10 height 10
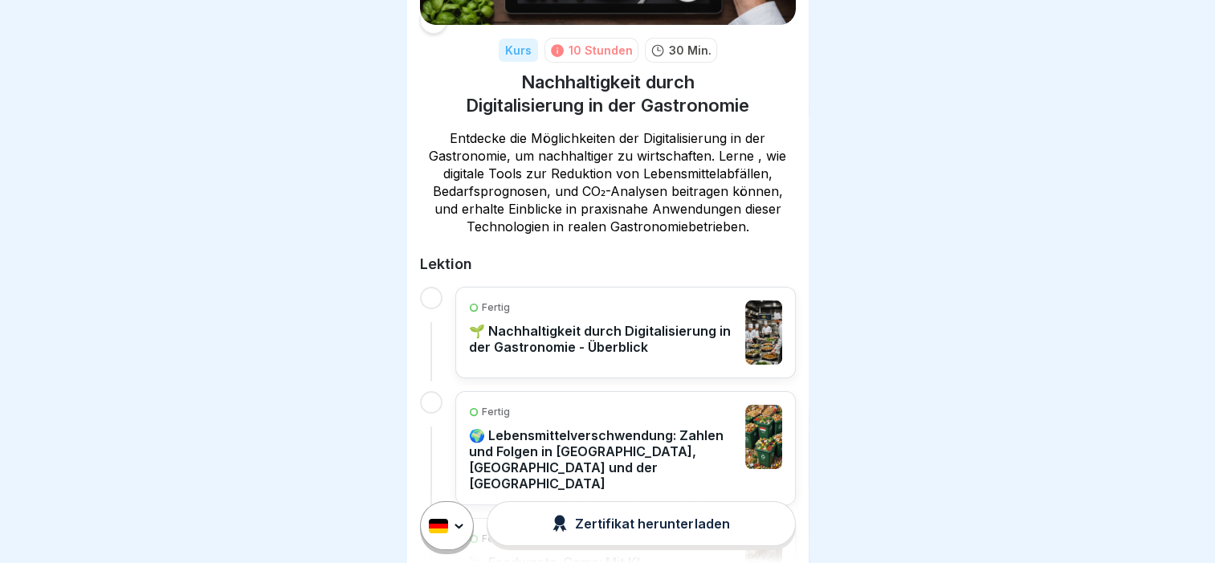
scroll to position [241, 0]
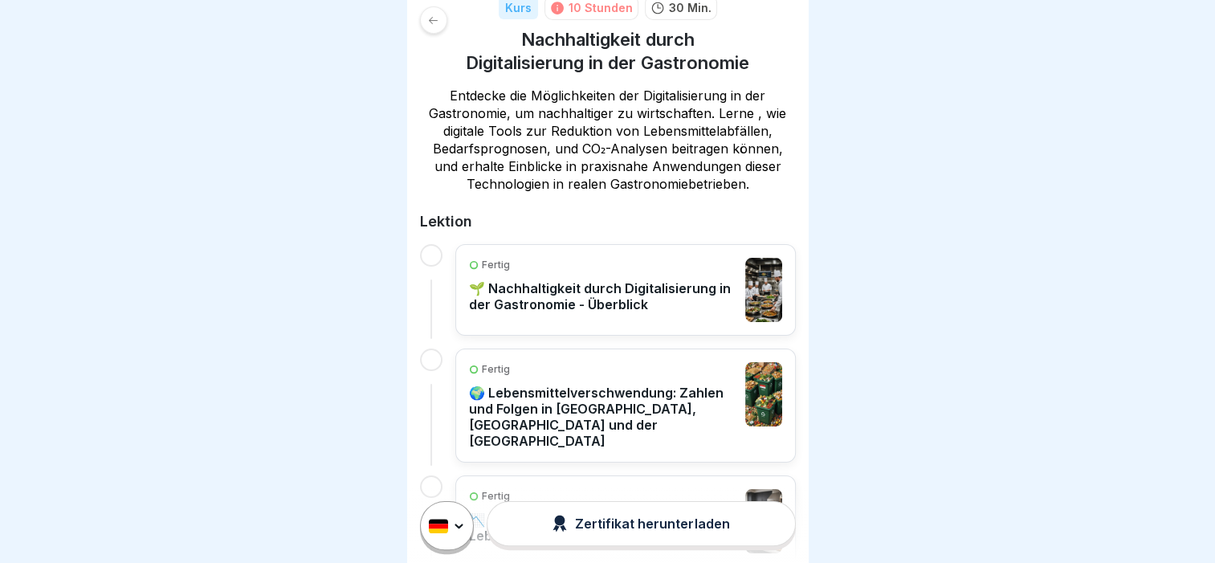
click at [636, 416] on p "🌍 Lebensmittelverschwendung: Zahlen und Folgen in [GEOGRAPHIC_DATA], [GEOGRAPHI…" at bounding box center [603, 417] width 268 height 64
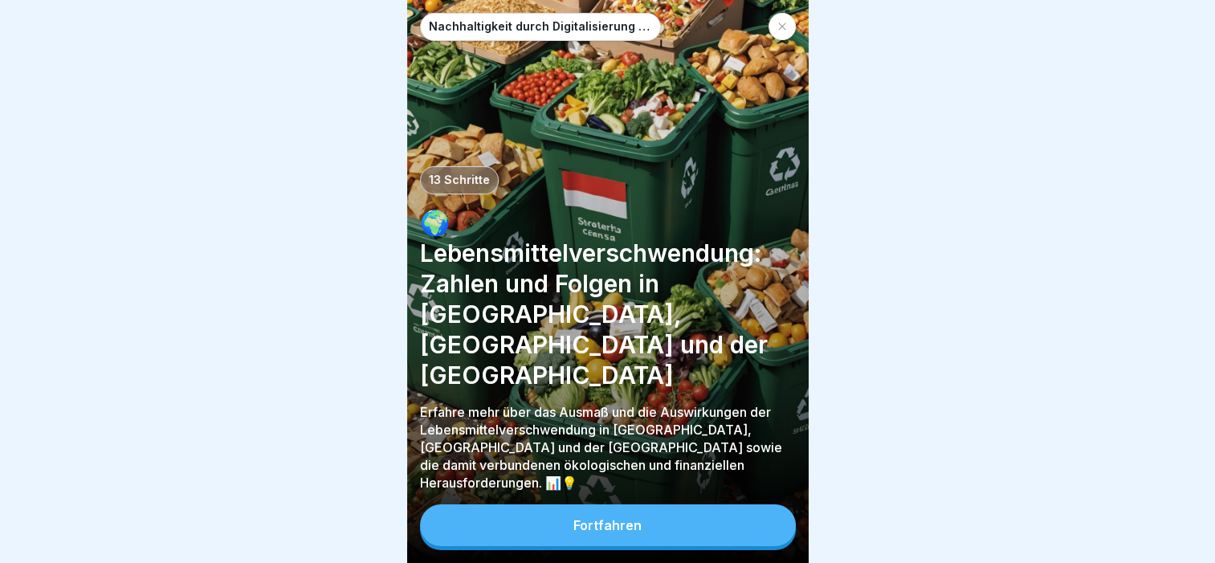
click at [678, 533] on button "Fortfahren" at bounding box center [608, 525] width 376 height 42
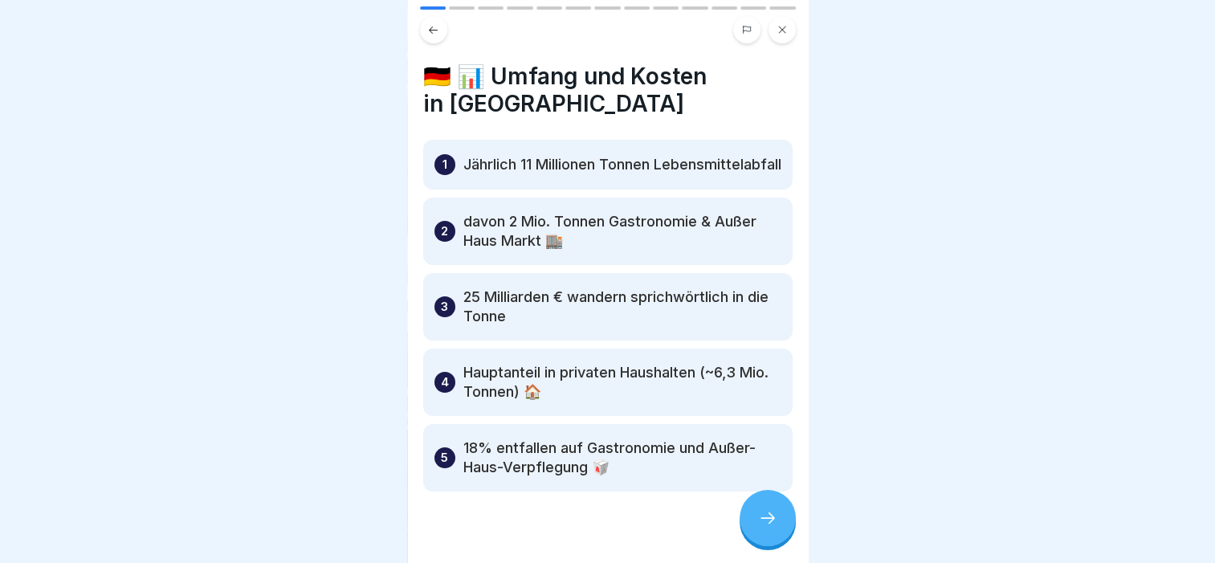
click at [772, 528] on icon at bounding box center [767, 517] width 19 height 19
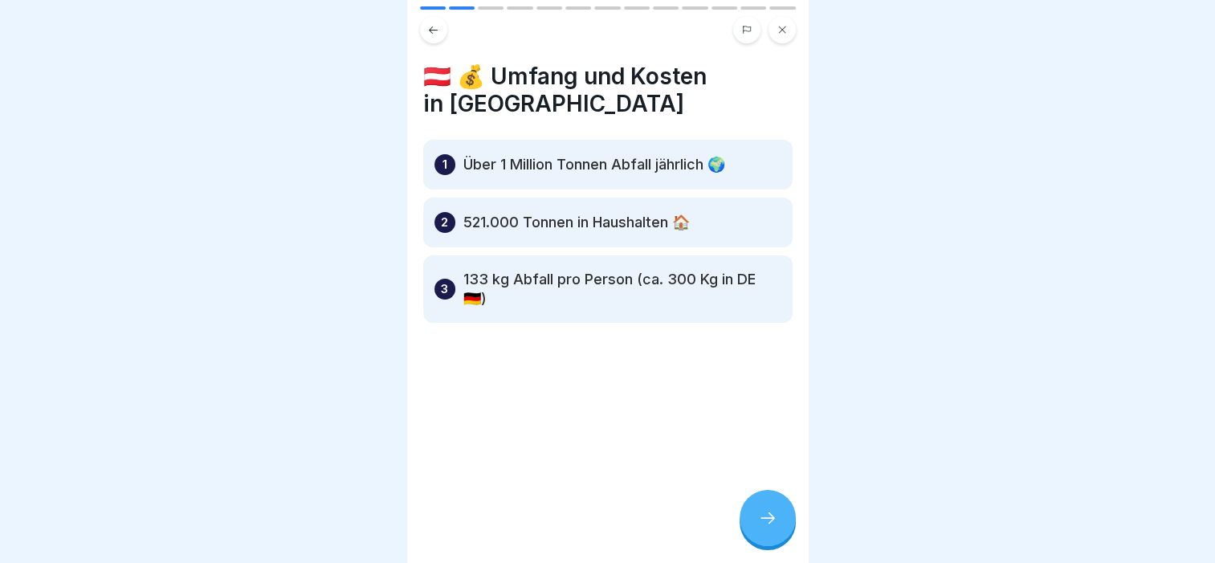
click at [772, 528] on icon at bounding box center [767, 517] width 19 height 19
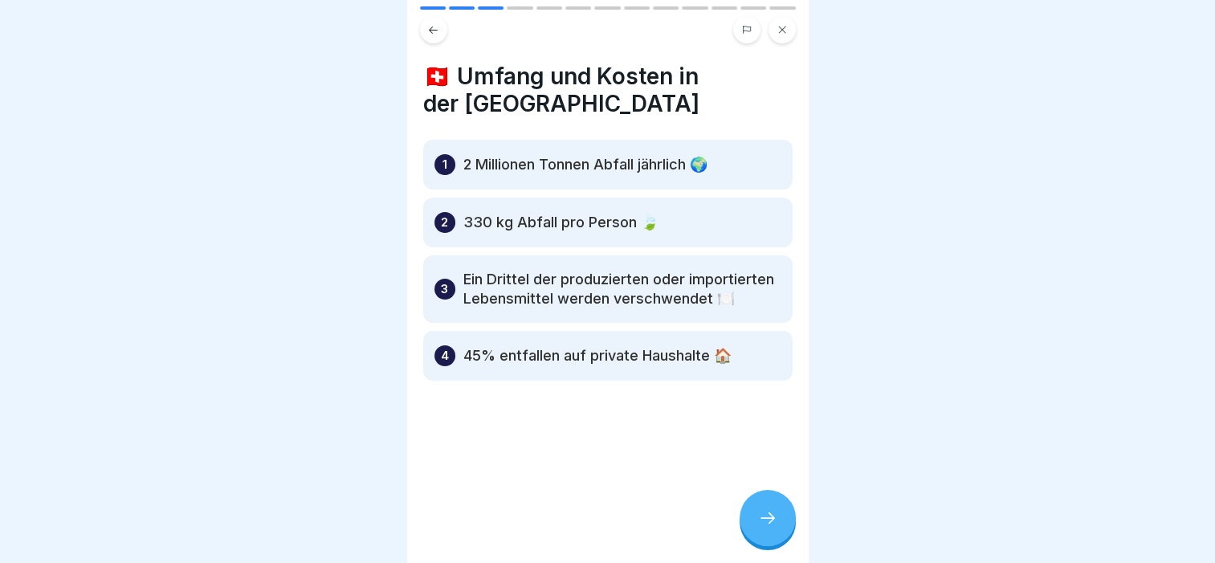
click at [772, 528] on icon at bounding box center [767, 517] width 19 height 19
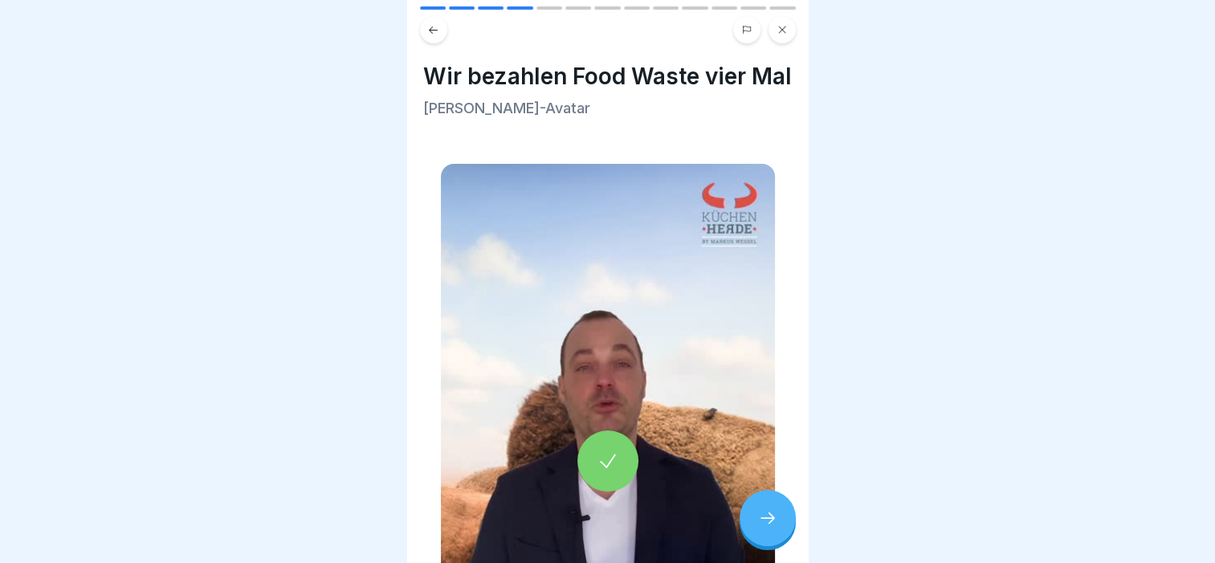
click at [772, 528] on icon at bounding box center [767, 517] width 19 height 19
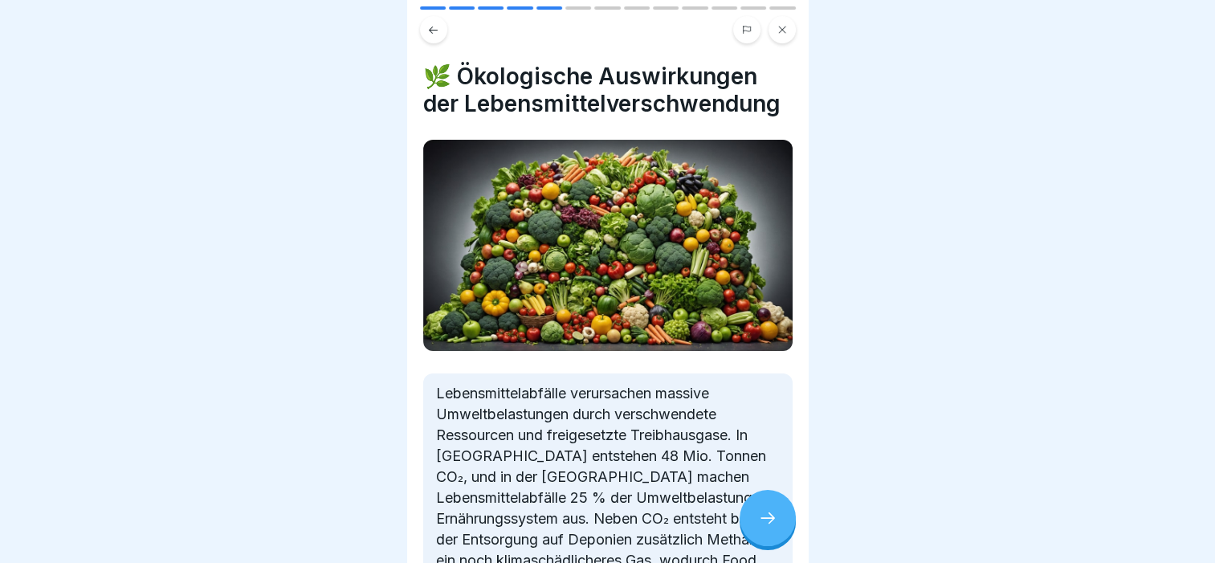
click at [772, 528] on icon at bounding box center [767, 517] width 19 height 19
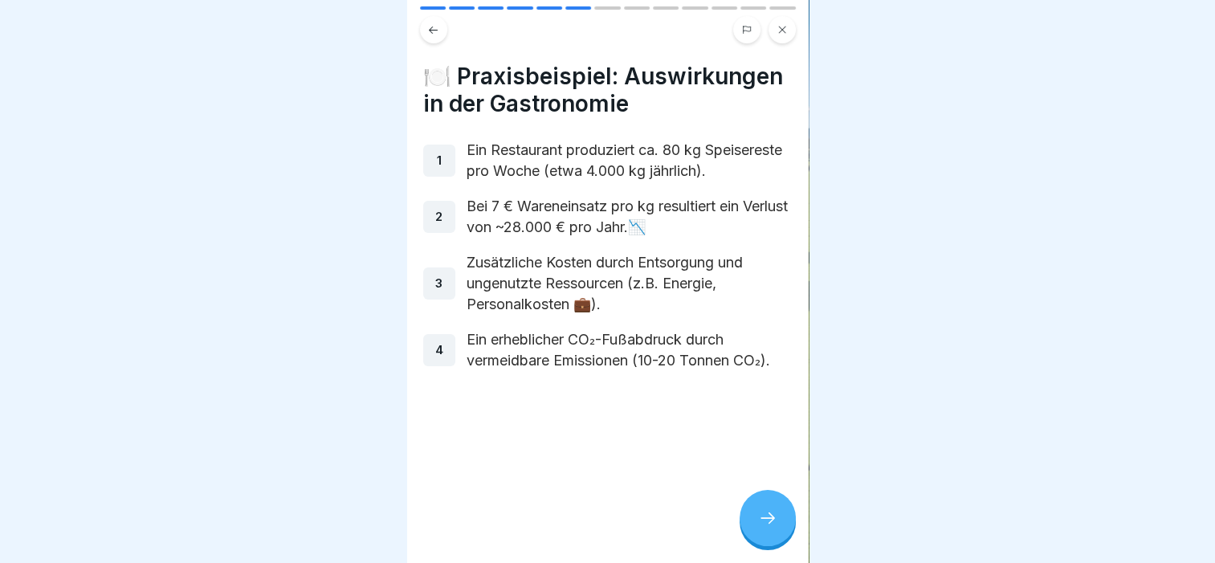
click at [772, 528] on icon at bounding box center [767, 517] width 19 height 19
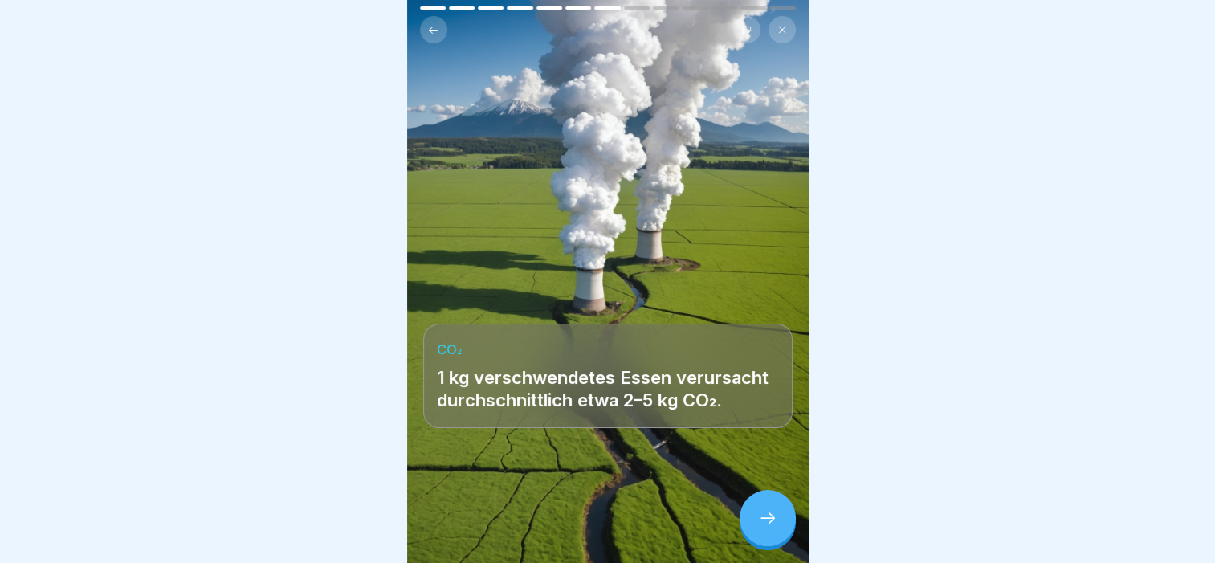
click at [772, 528] on icon at bounding box center [767, 517] width 19 height 19
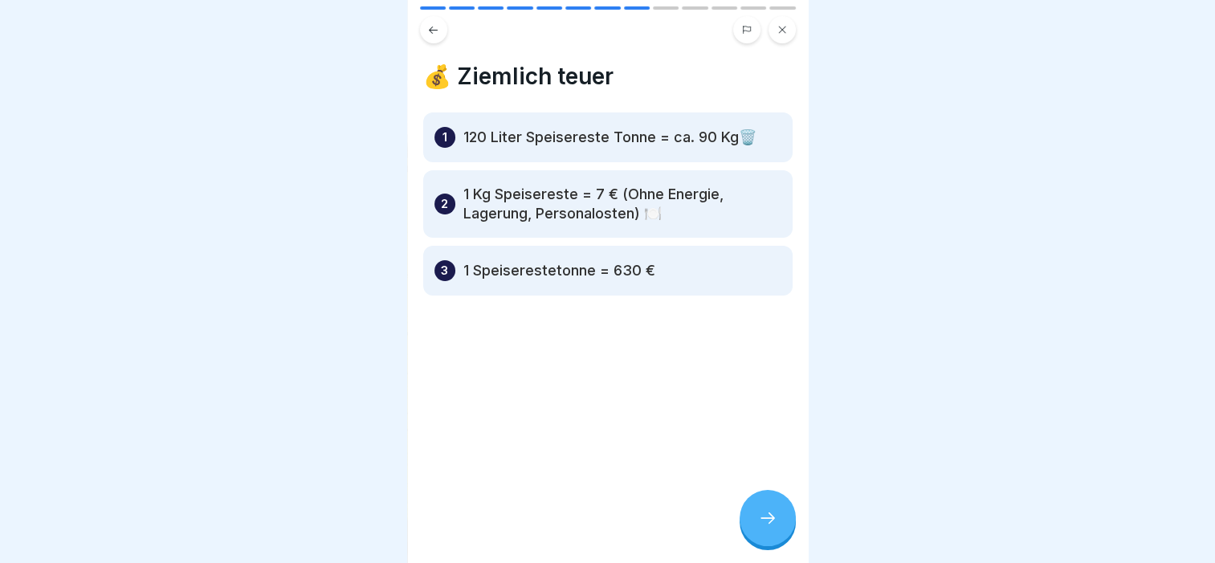
click at [772, 528] on icon at bounding box center [767, 517] width 19 height 19
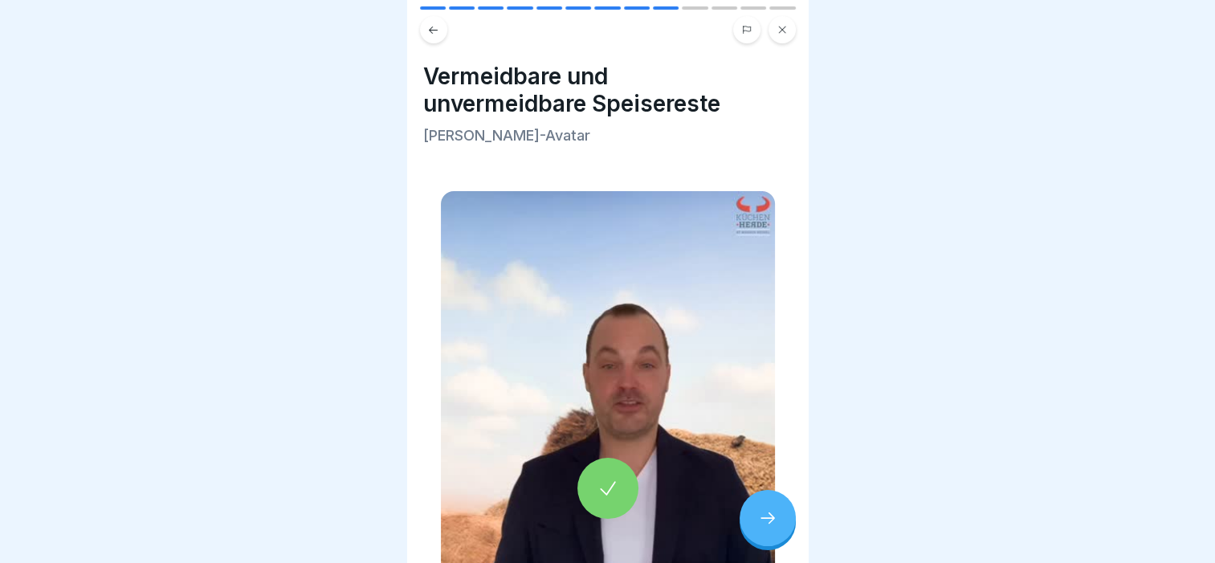
click at [772, 528] on icon at bounding box center [767, 517] width 19 height 19
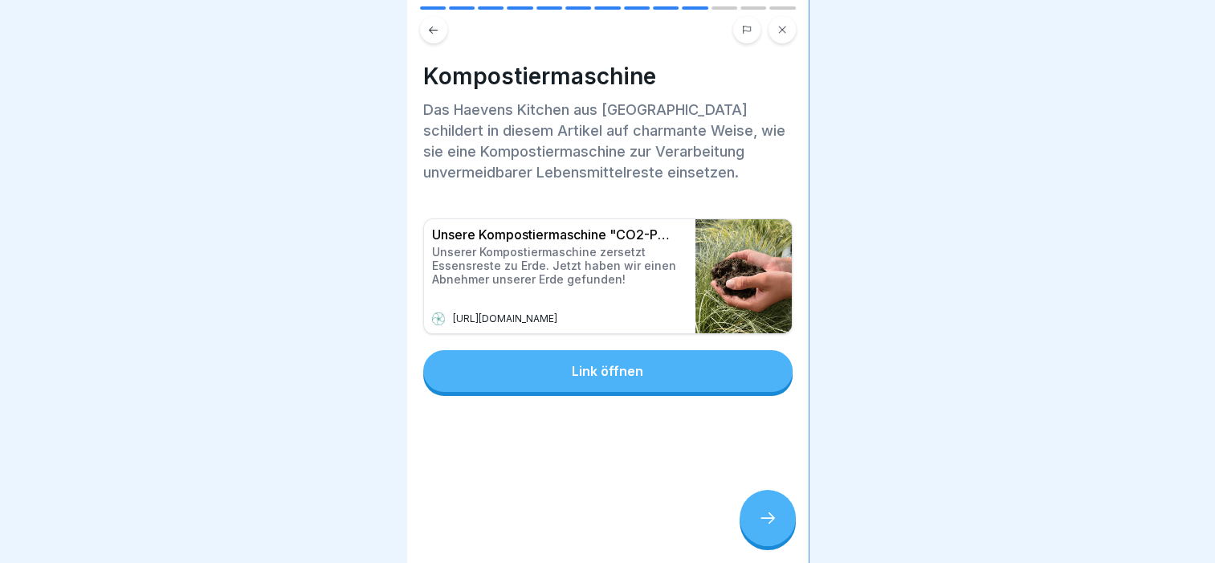
click at [618, 369] on div "Link öffnen" at bounding box center [607, 371] width 71 height 14
click at [762, 528] on icon at bounding box center [767, 517] width 19 height 19
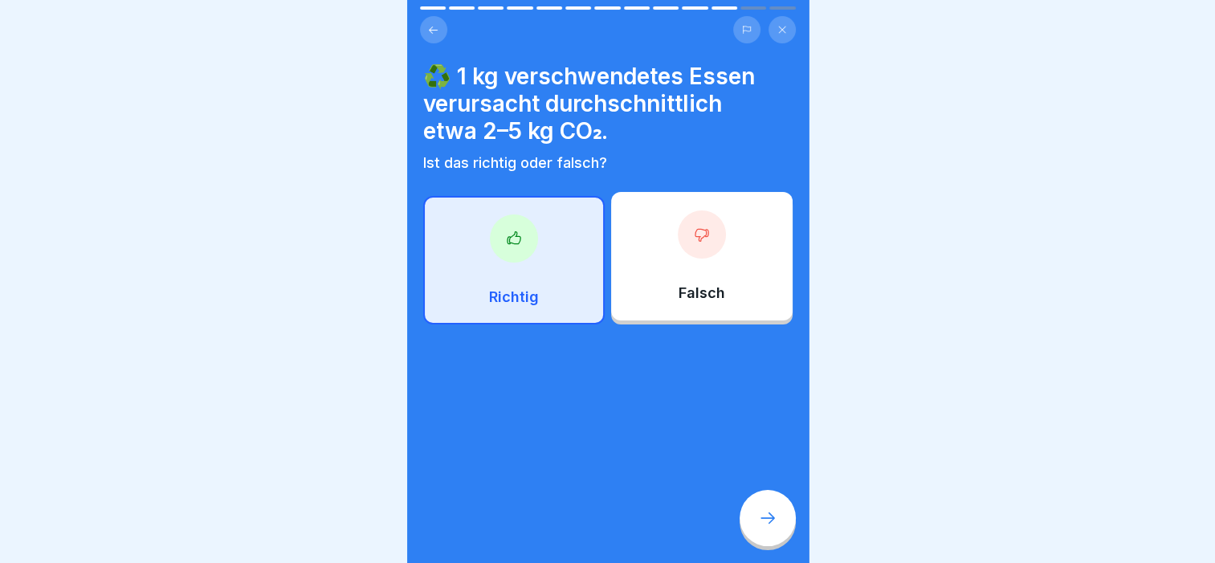
click at [762, 528] on icon at bounding box center [767, 517] width 19 height 19
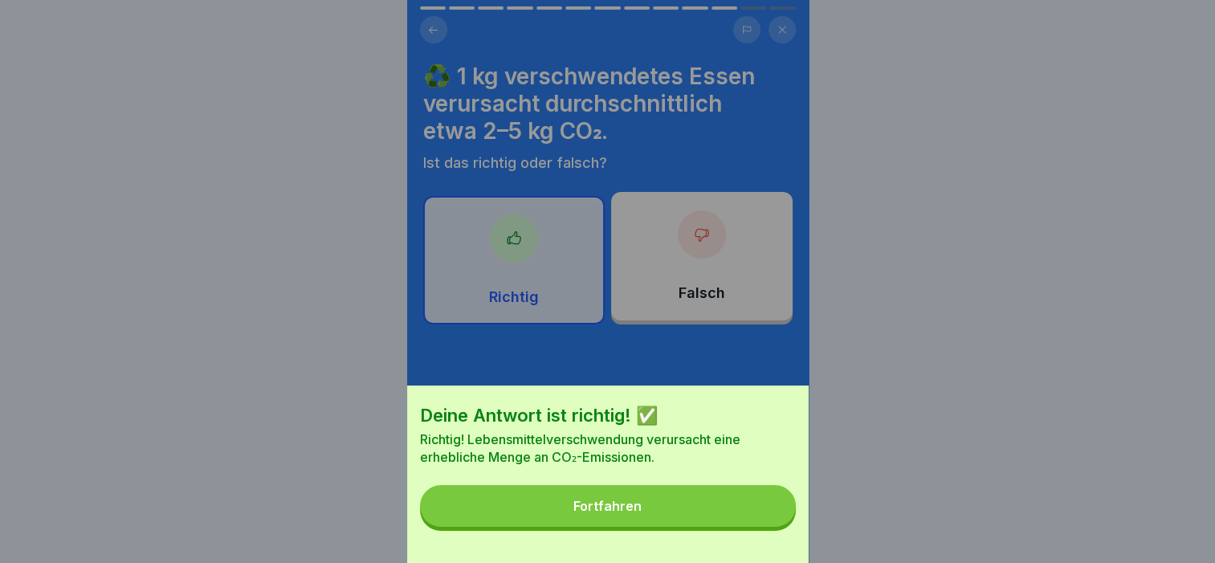
click at [762, 527] on button "Fortfahren" at bounding box center [608, 506] width 376 height 42
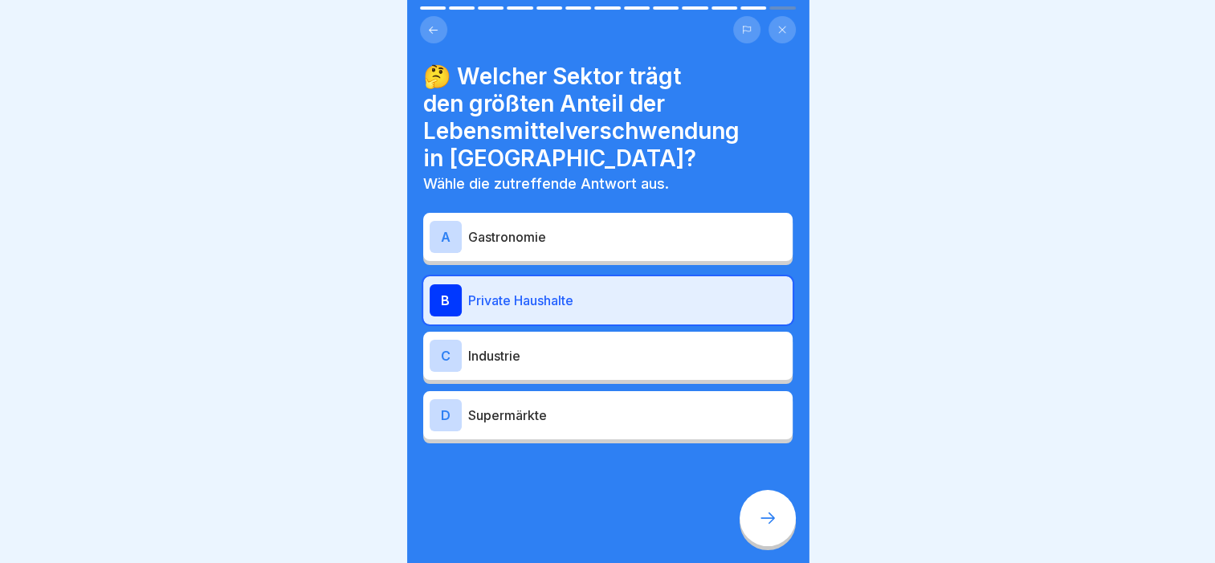
click at [782, 19] on button at bounding box center [781, 29] width 27 height 27
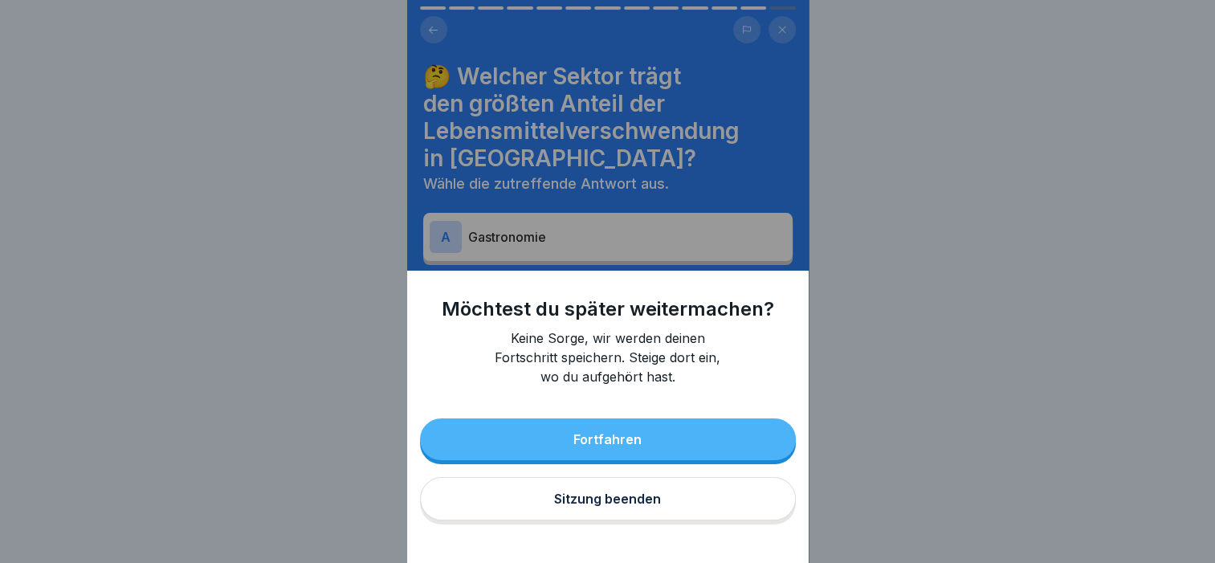
click at [633, 506] on div "Sitzung beenden" at bounding box center [607, 498] width 107 height 14
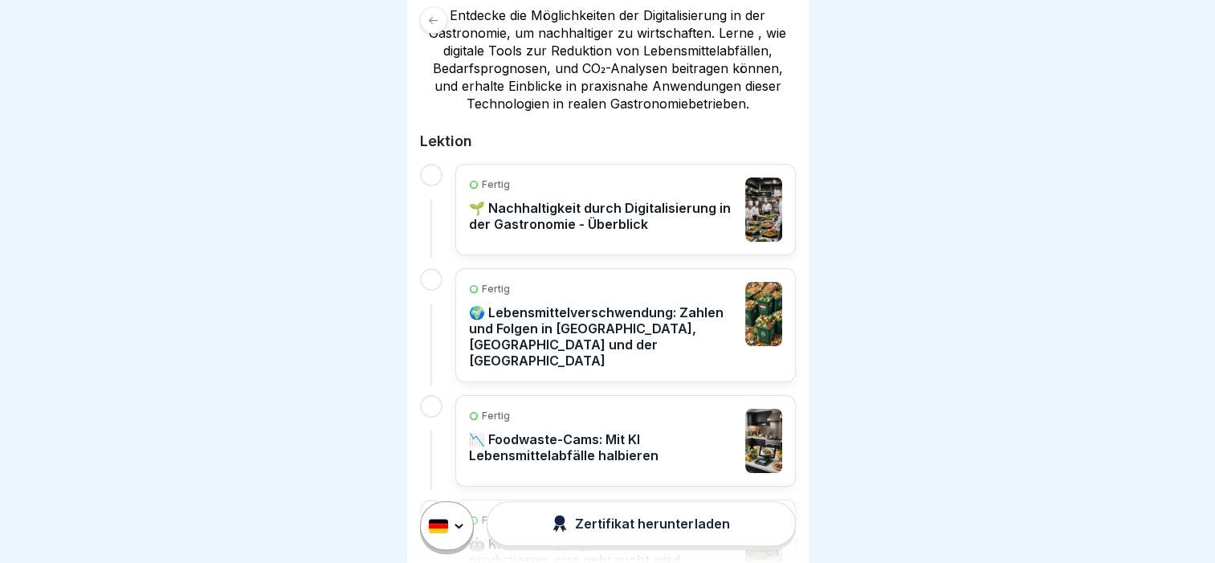
scroll to position [482, 0]
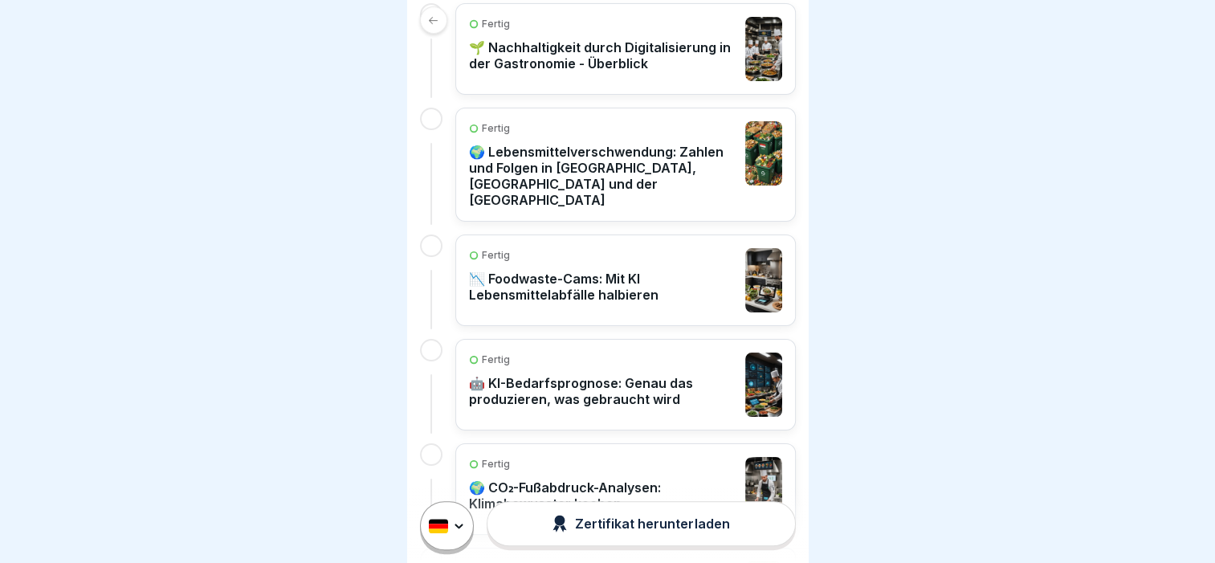
click at [559, 279] on p "📉 Foodwaste-Cams: Mit KI Lebensmittelabfälle halbieren" at bounding box center [603, 287] width 268 height 32
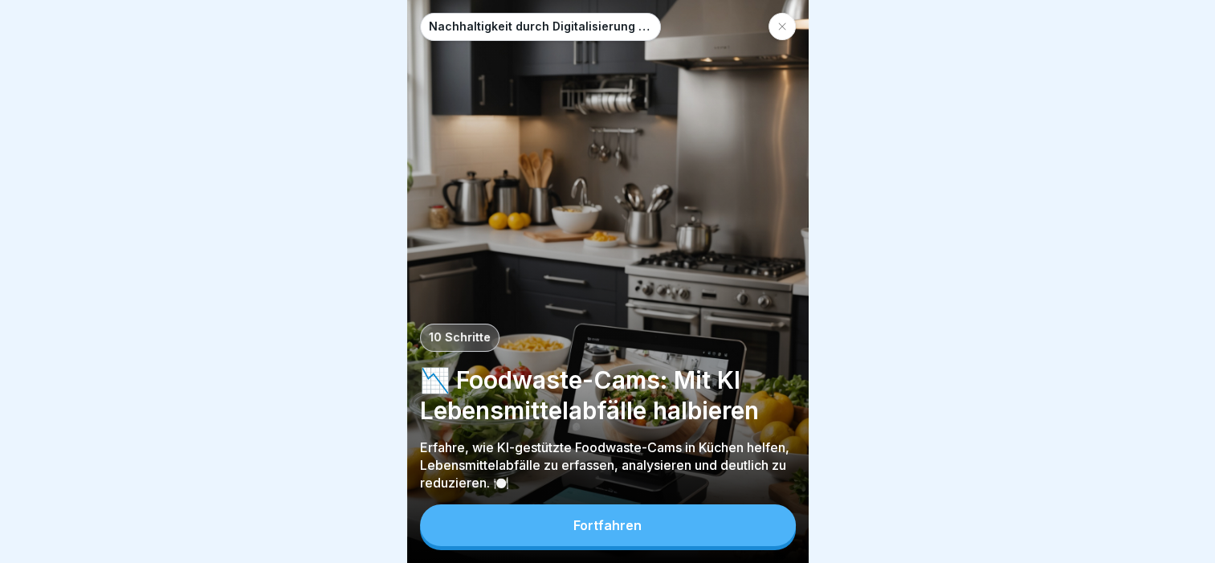
scroll to position [12, 0]
click at [732, 523] on button "Fortfahren" at bounding box center [608, 525] width 376 height 42
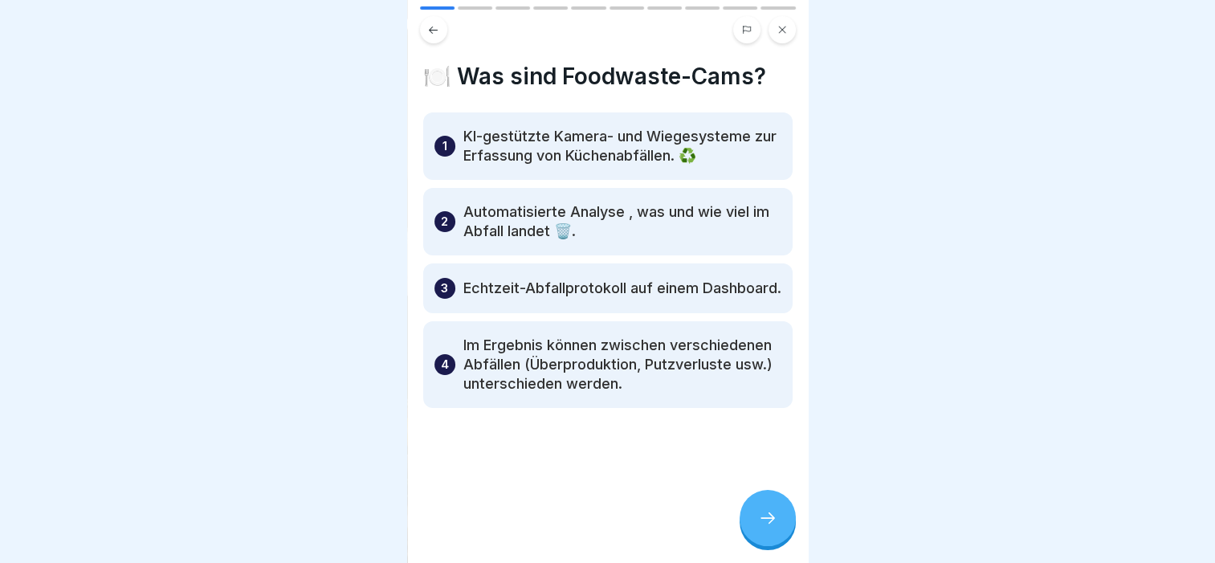
click at [783, 26] on icon at bounding box center [781, 29] width 7 height 7
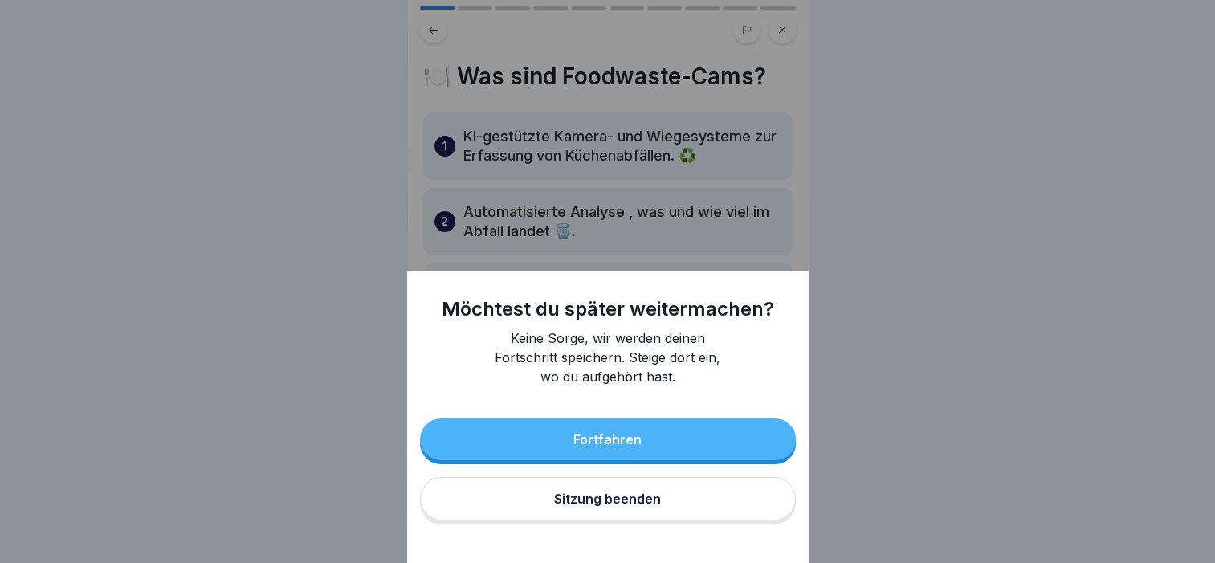
click at [646, 506] on div "Sitzung beenden" at bounding box center [607, 498] width 107 height 14
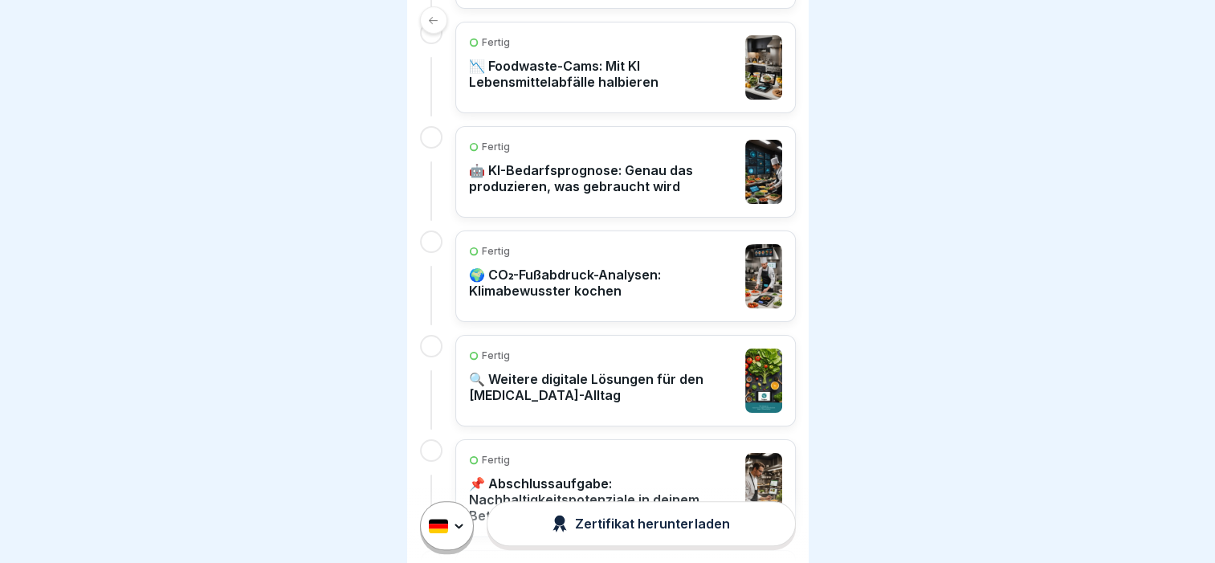
scroll to position [723, 0]
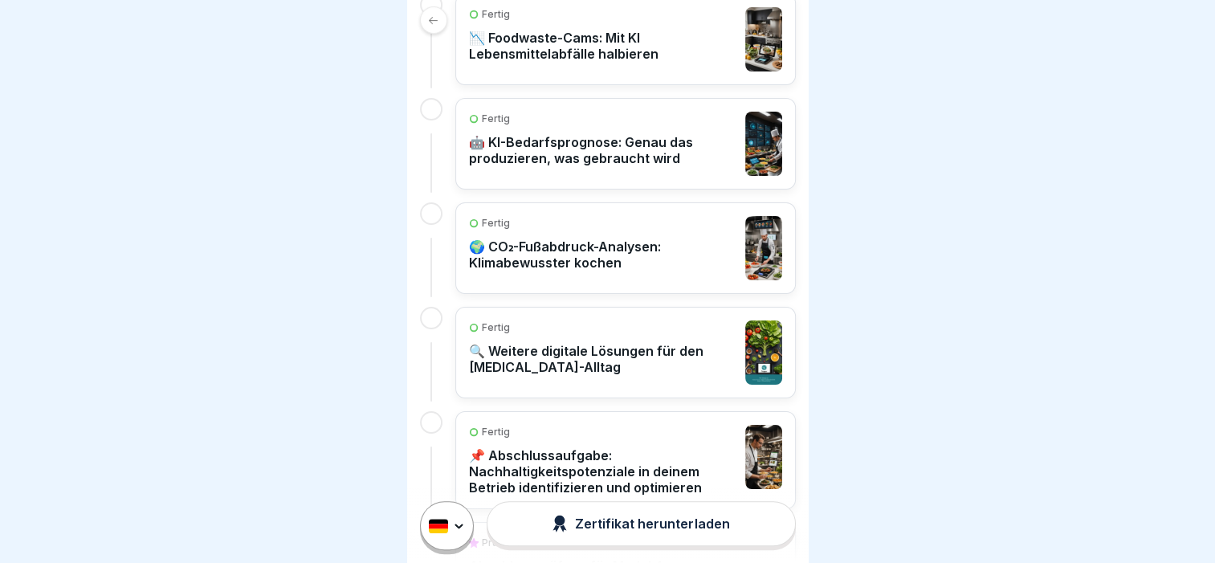
click at [617, 350] on p "🔍 Weitere digitale Lösungen für den [MEDICAL_DATA]-Alltag" at bounding box center [603, 359] width 268 height 32
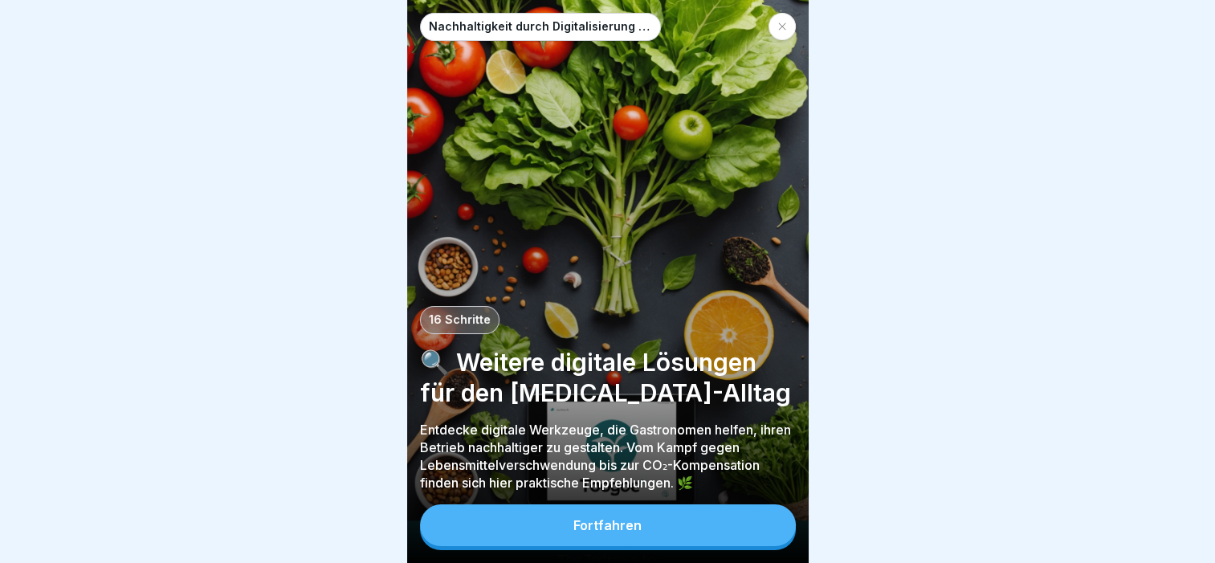
click at [631, 532] on div "Fortfahren" at bounding box center [607, 525] width 68 height 14
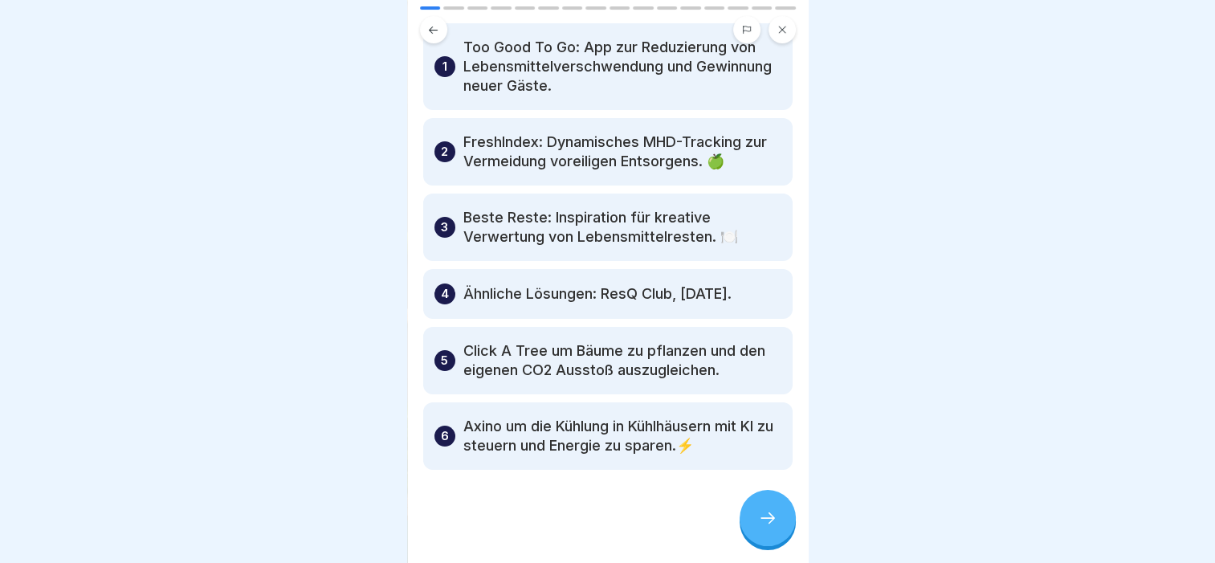
scroll to position [120, 0]
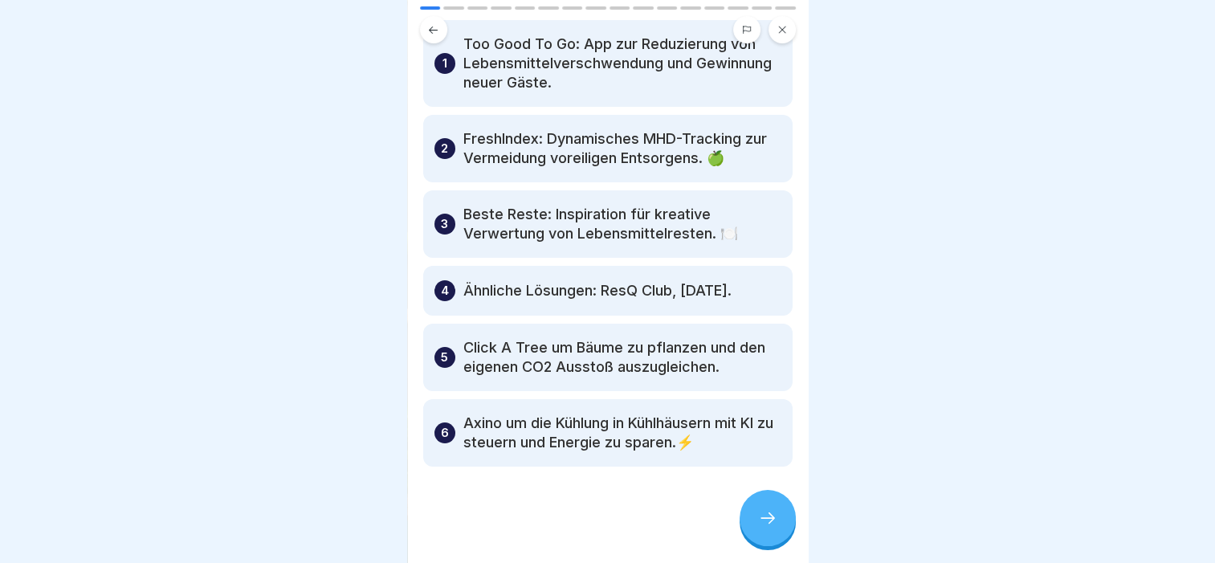
click at [752, 526] on div at bounding box center [768, 518] width 56 height 56
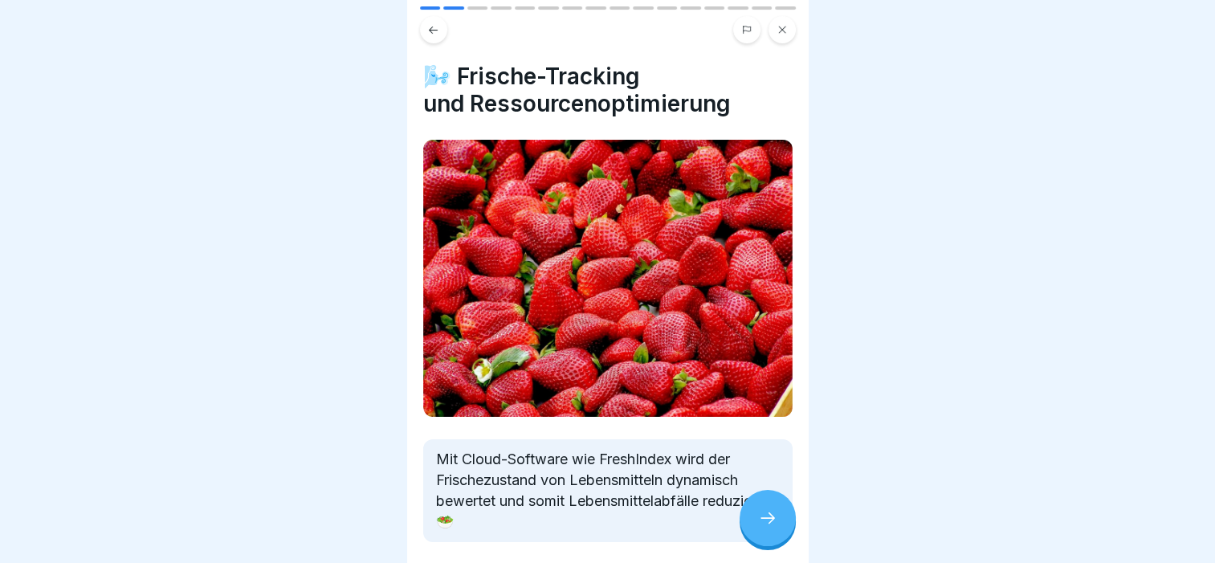
click at [766, 528] on icon at bounding box center [767, 517] width 19 height 19
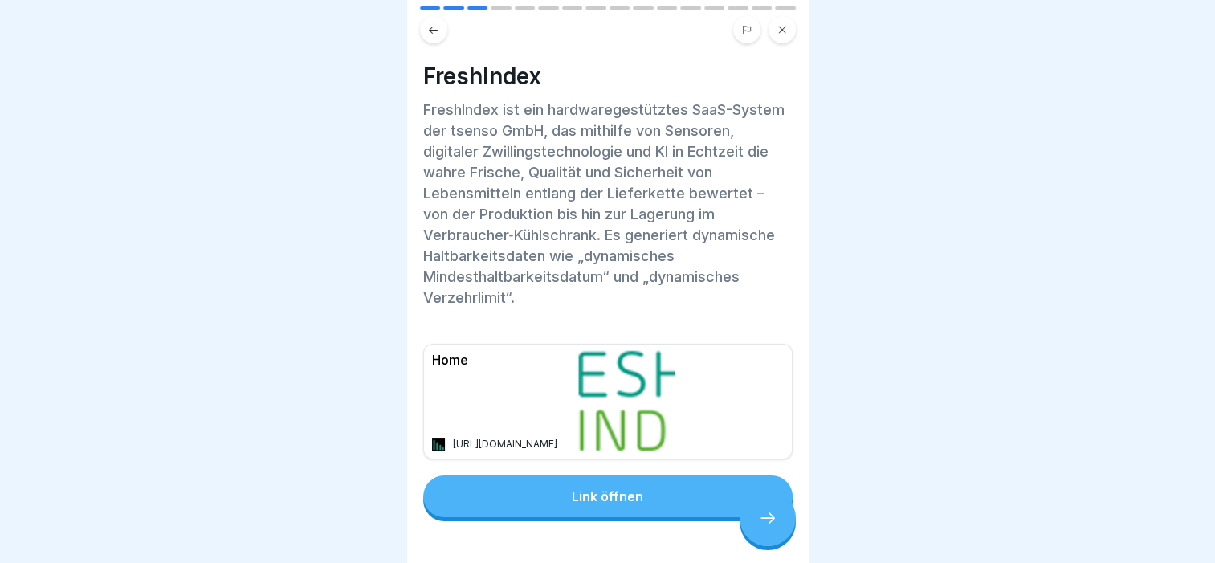
click at [766, 528] on icon at bounding box center [767, 517] width 19 height 19
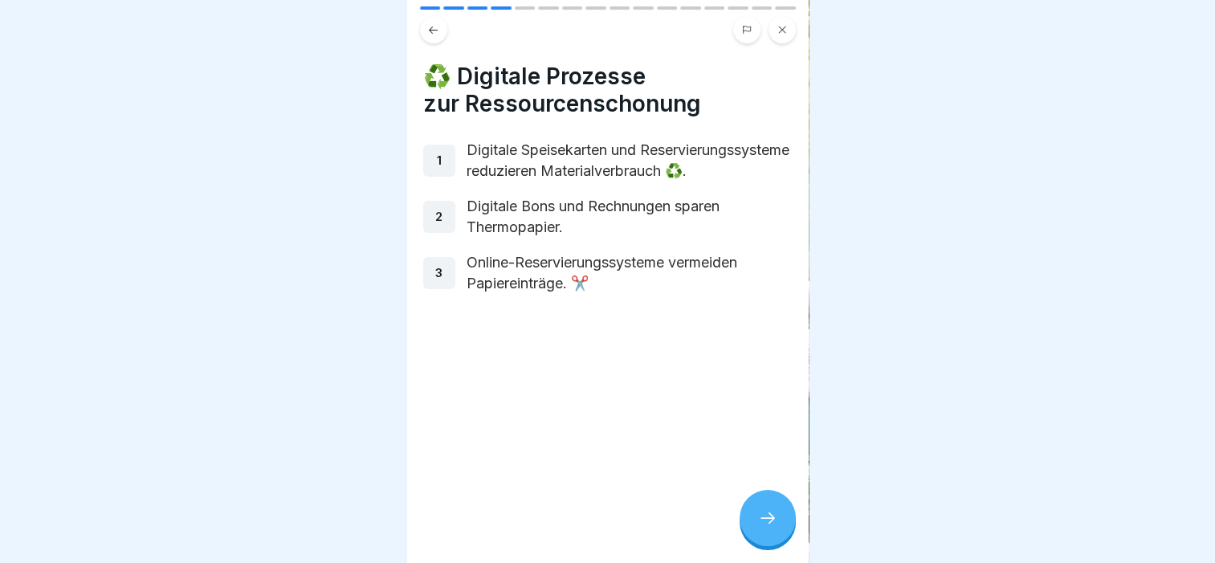
click at [766, 528] on icon at bounding box center [767, 517] width 19 height 19
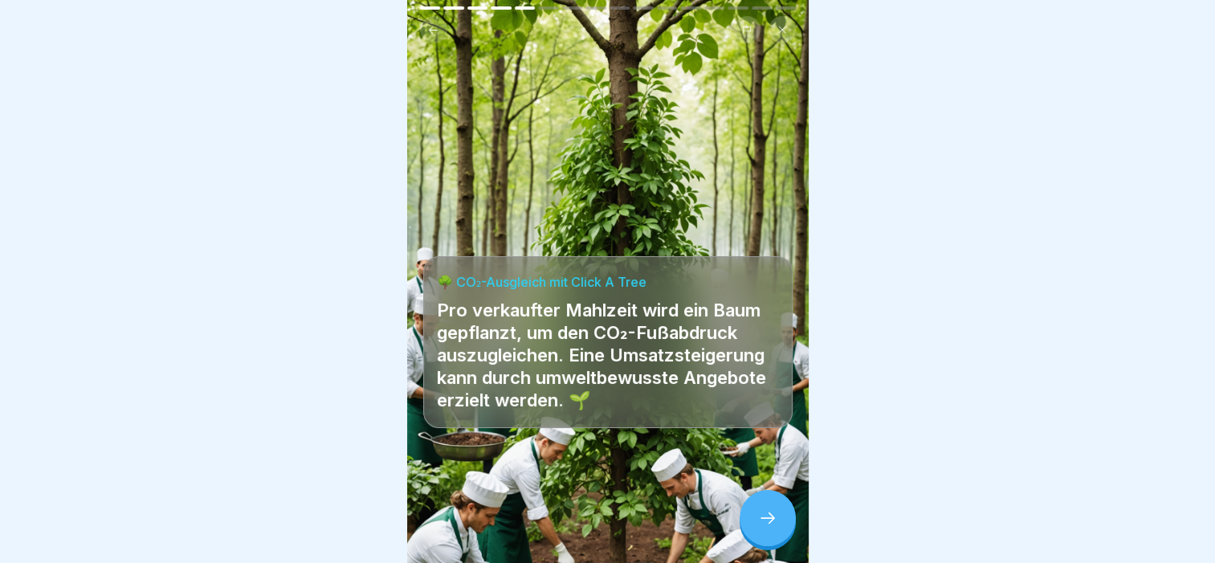
click at [766, 528] on icon at bounding box center [767, 517] width 19 height 19
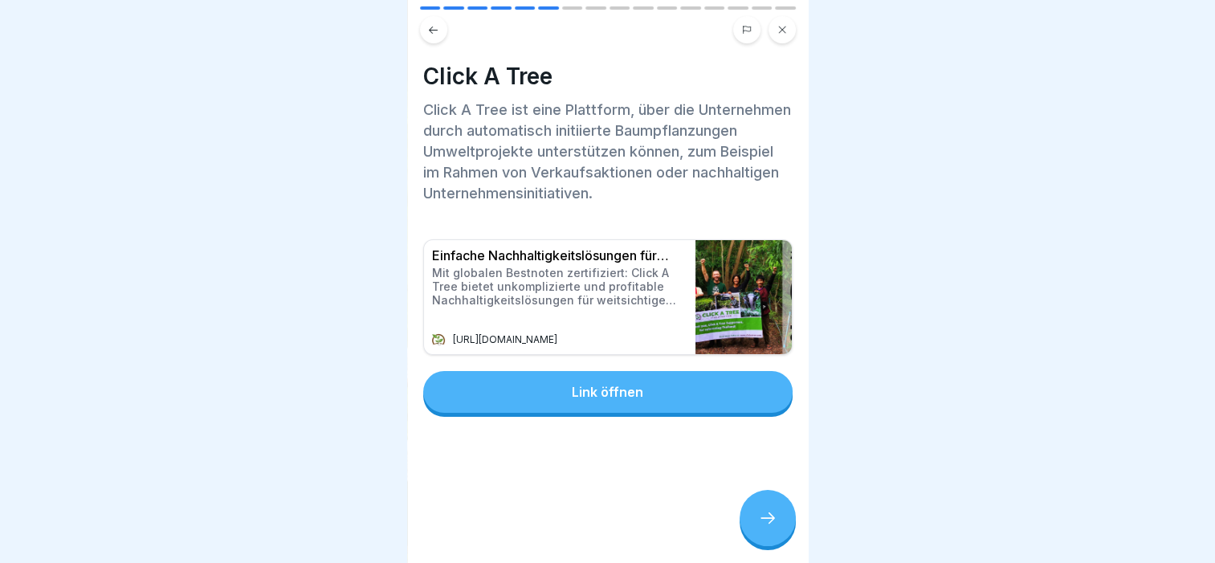
click at [766, 528] on icon at bounding box center [767, 517] width 19 height 19
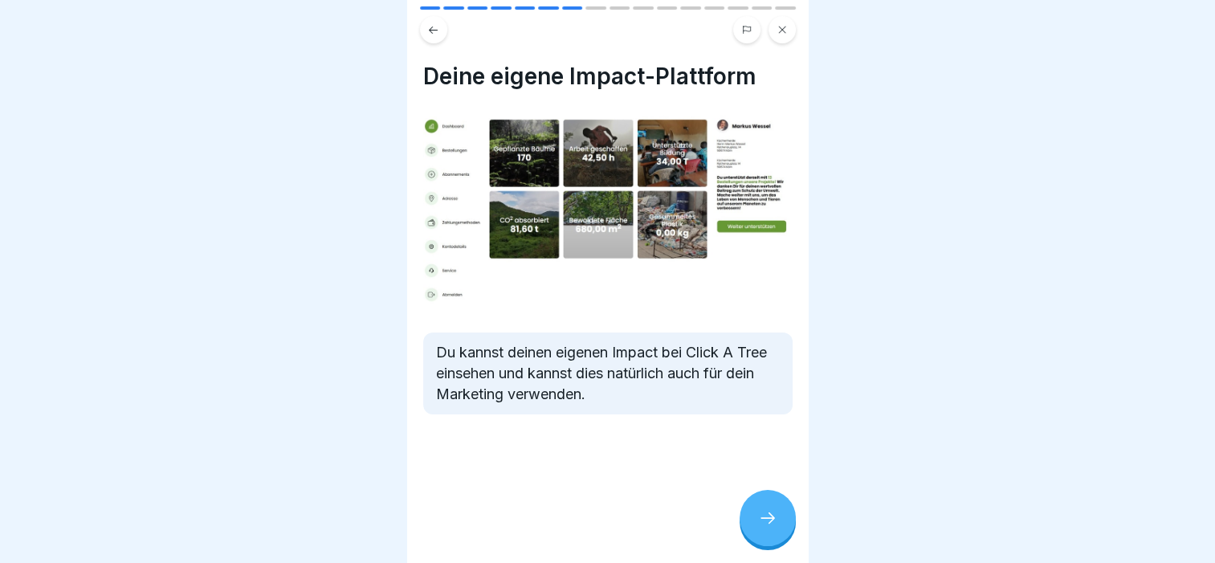
click at [766, 528] on icon at bounding box center [767, 517] width 19 height 19
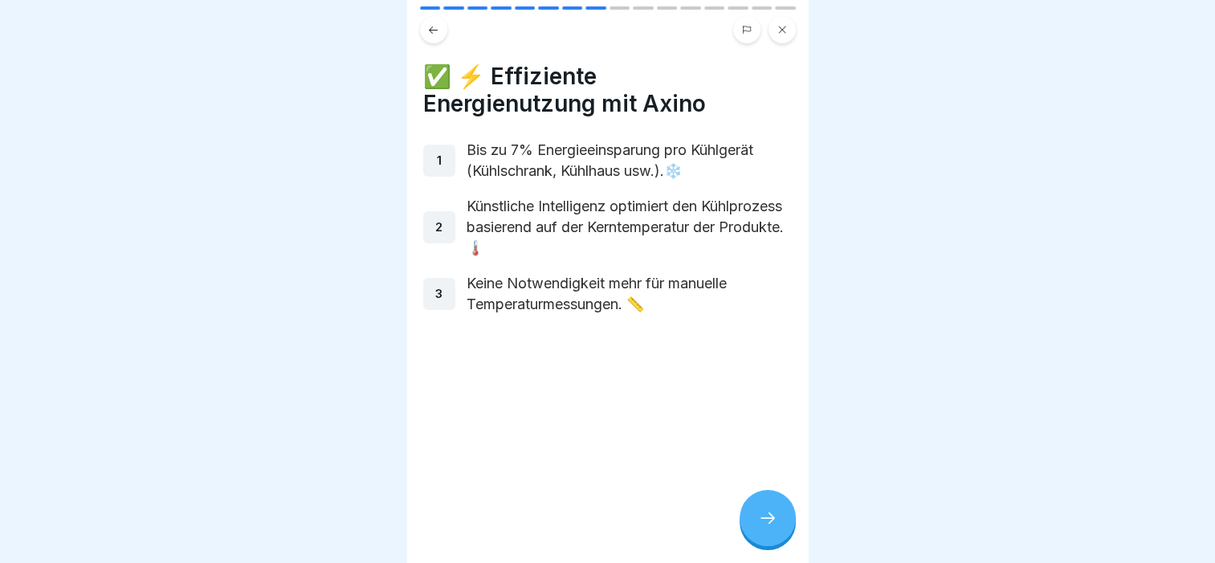
click at [766, 528] on icon at bounding box center [767, 517] width 19 height 19
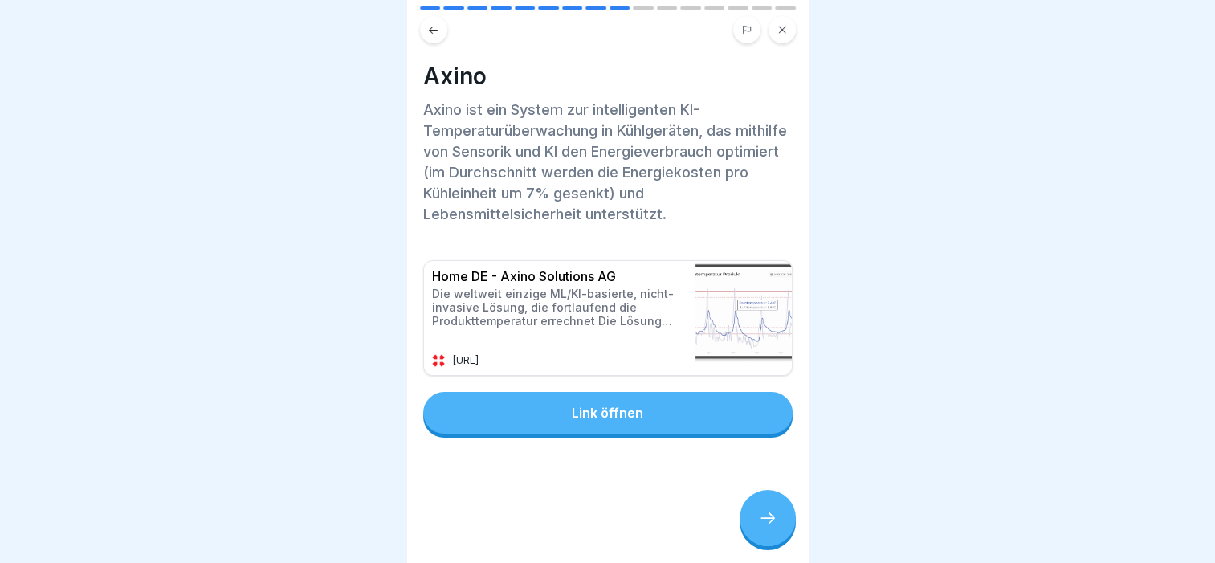
click at [766, 528] on icon at bounding box center [767, 517] width 19 height 19
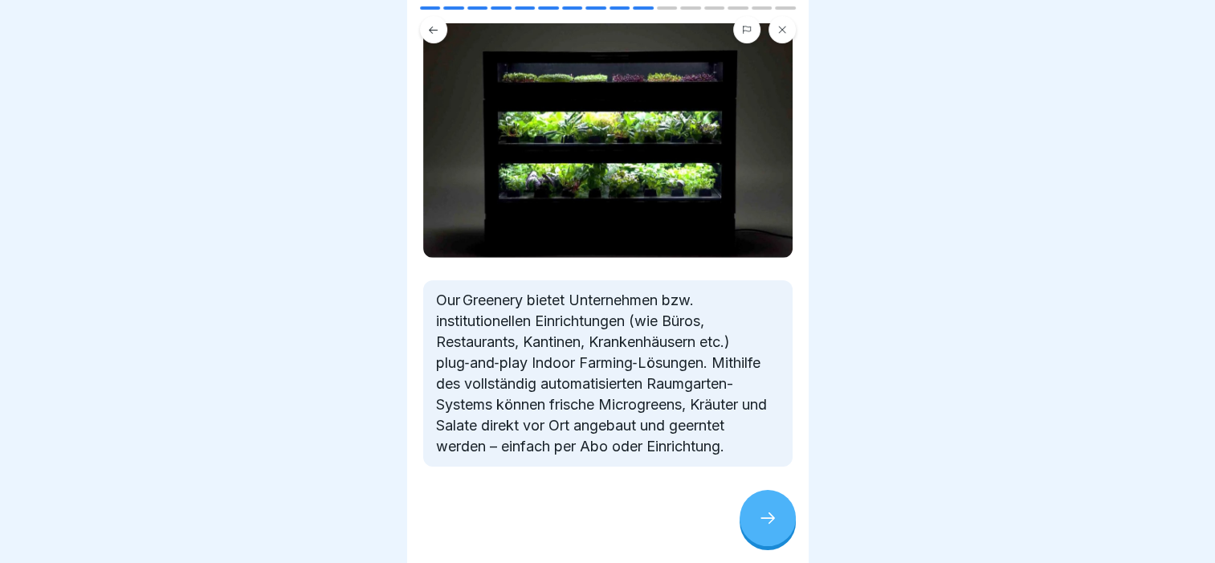
scroll to position [129, 0]
click at [771, 520] on div at bounding box center [768, 518] width 56 height 56
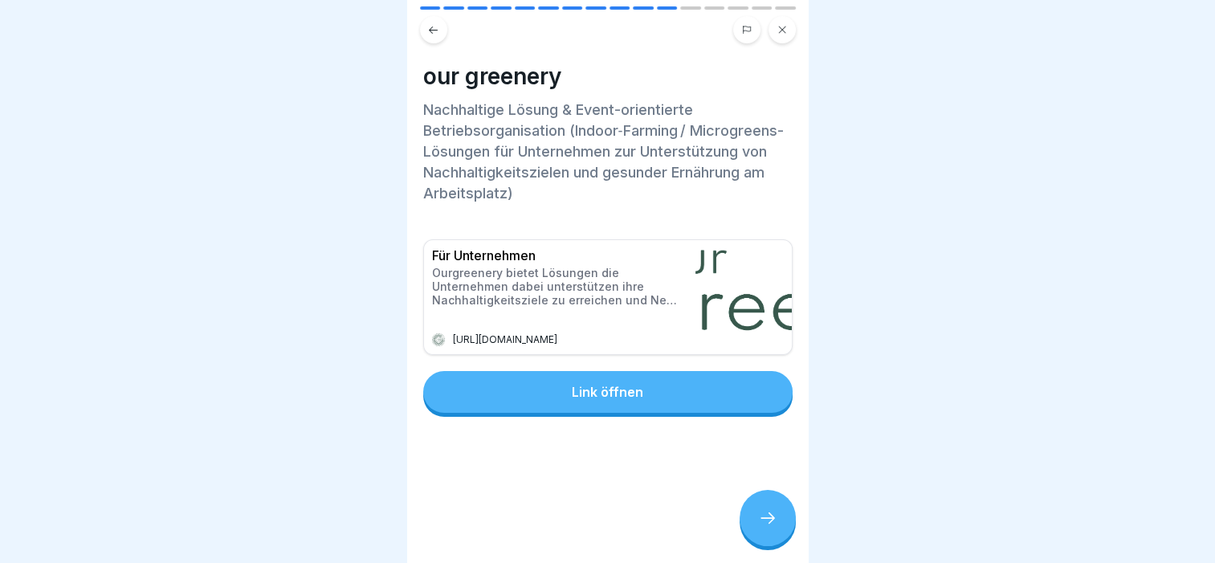
click at [640, 396] on button "Link öffnen" at bounding box center [607, 392] width 369 height 42
